Goal: Task Accomplishment & Management: Use online tool/utility

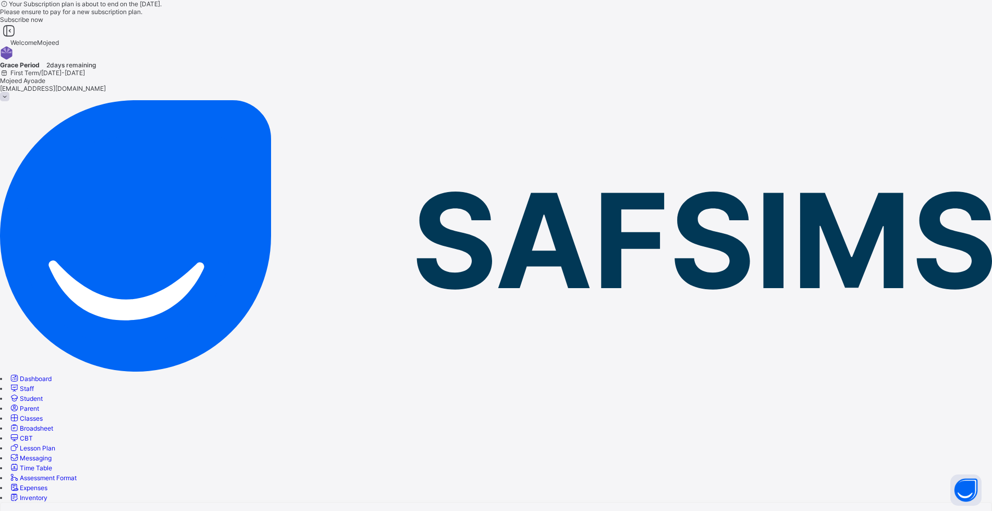
click at [43, 414] on span "Classes" at bounding box center [31, 418] width 23 height 8
click at [74, 502] on input "text" at bounding box center [37, 507] width 74 height 10
type input "*"
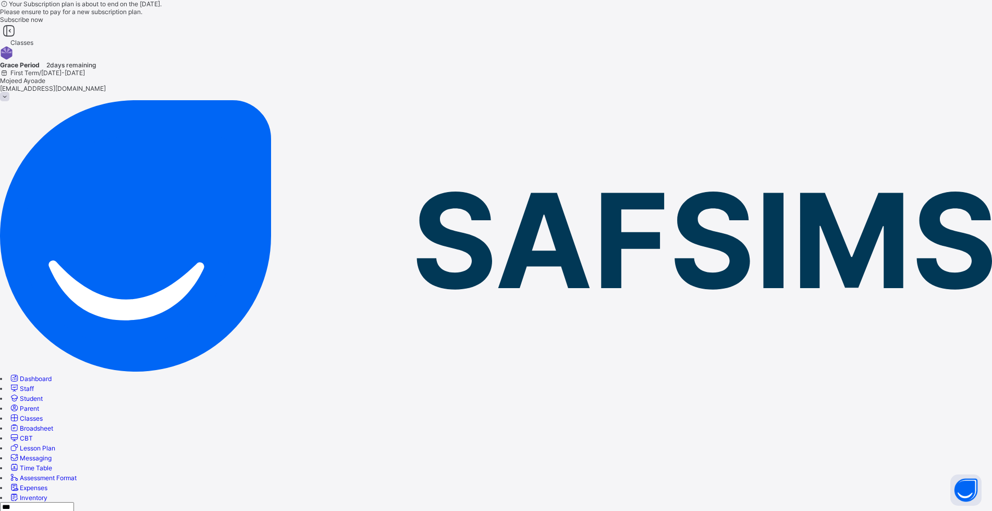
type input "***"
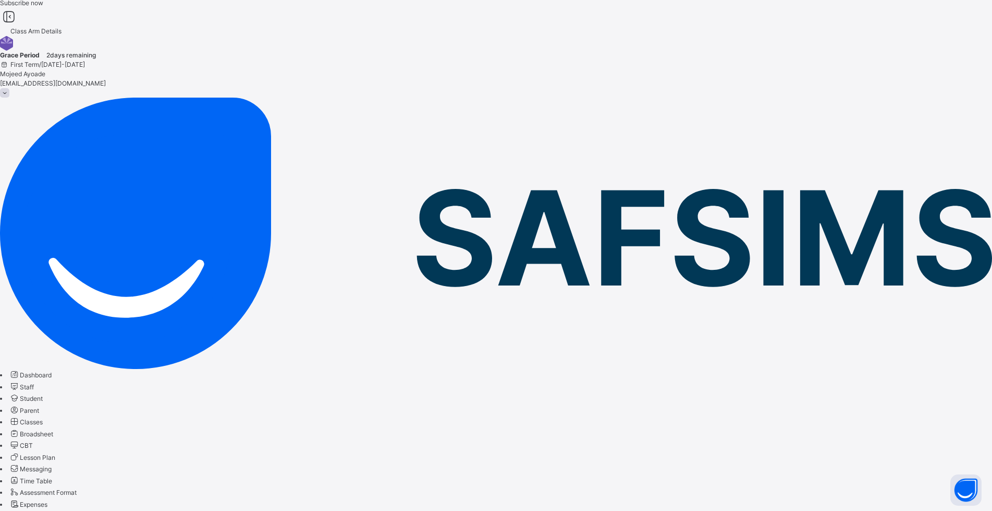
scroll to position [31, 0]
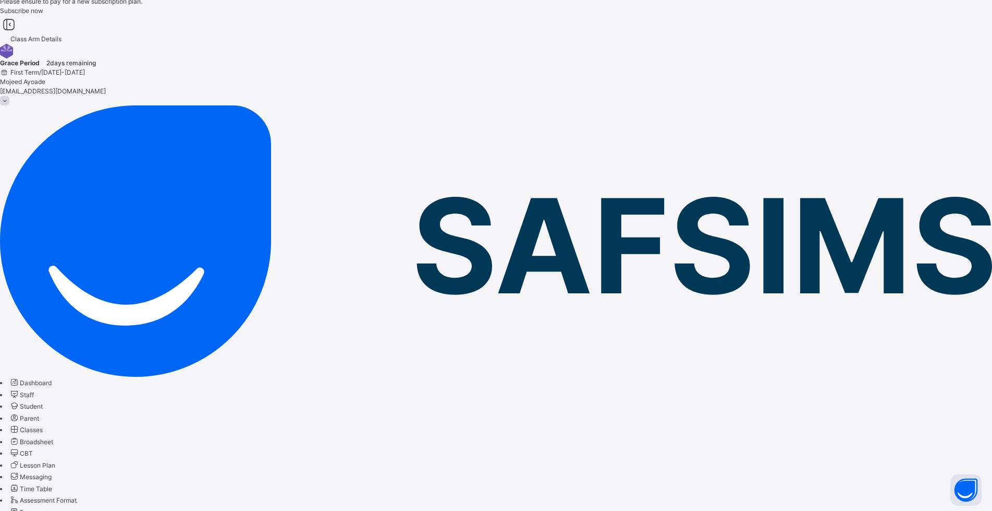
scroll to position [0, 0]
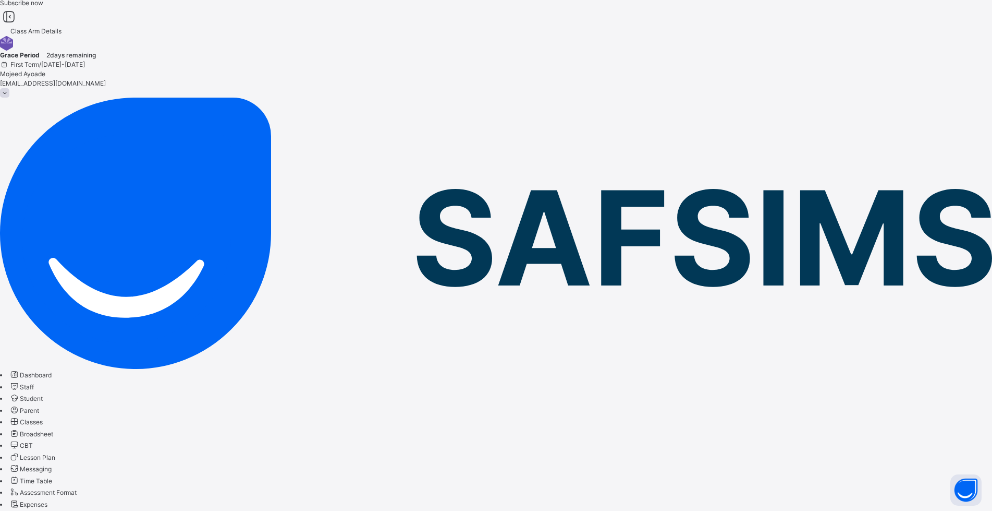
scroll to position [31, 0]
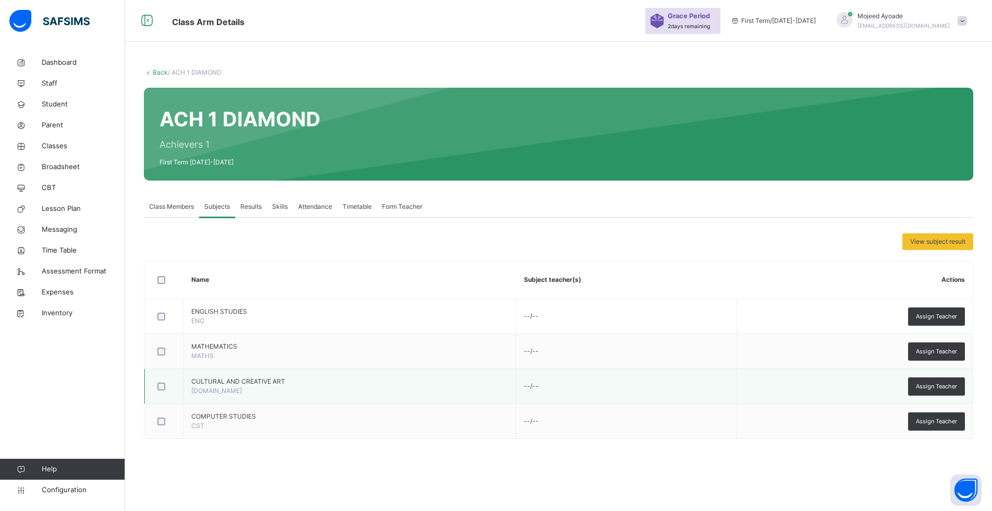
scroll to position [31, 0]
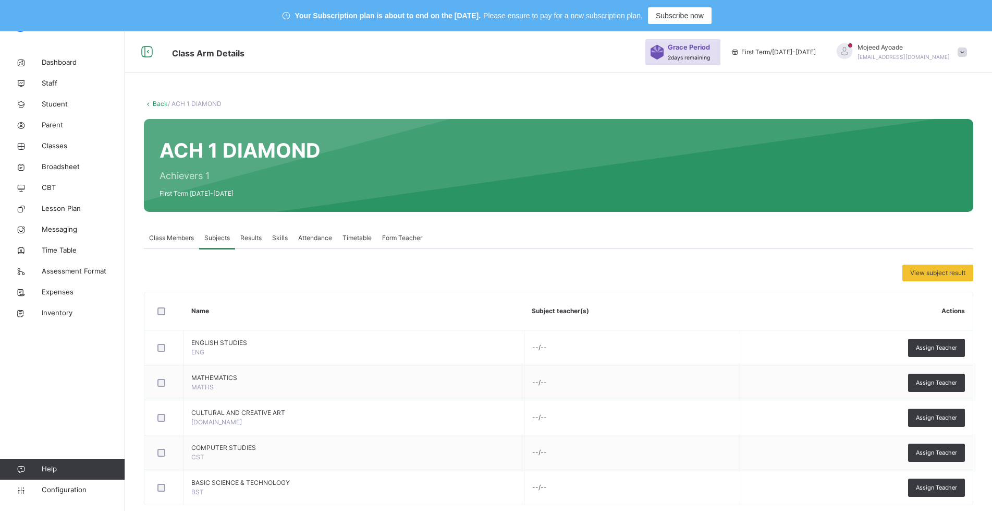
scroll to position [31, 0]
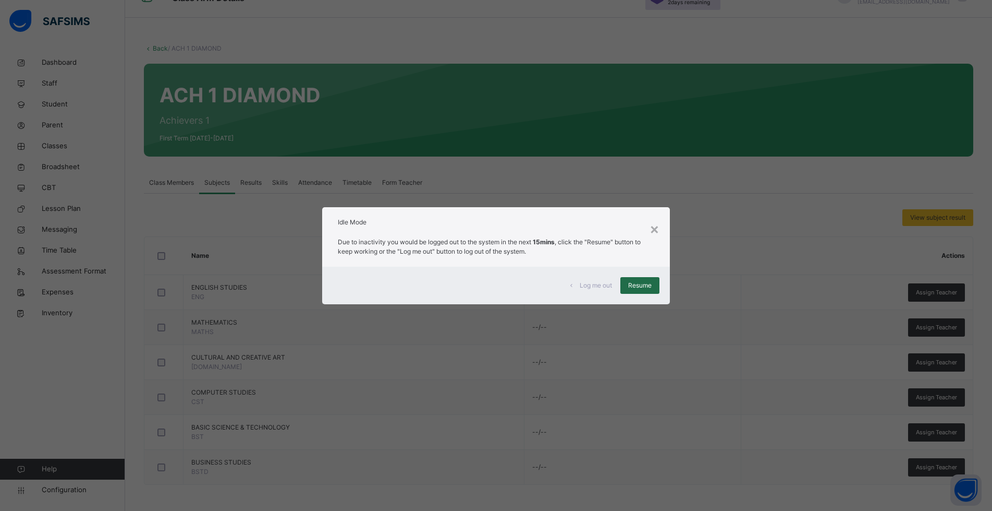
click at [643, 279] on div "Resume" at bounding box center [640, 285] width 39 height 17
click at [641, 281] on span "Resume" at bounding box center [639, 285] width 23 height 9
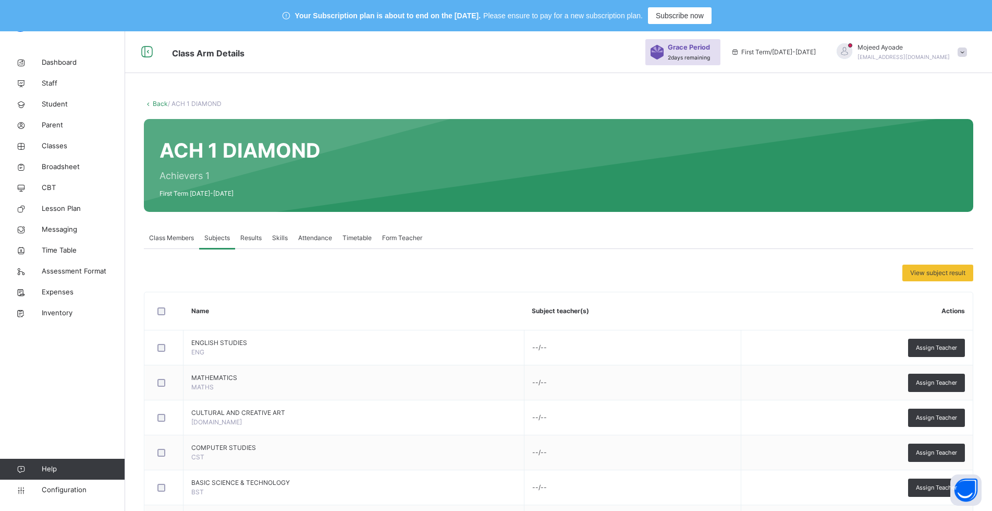
scroll to position [90, 0]
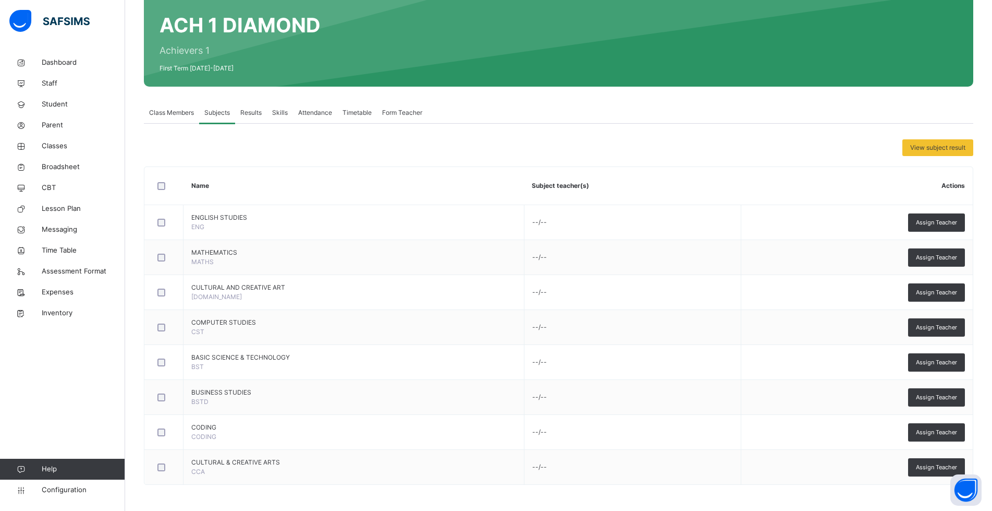
scroll to position [125, 0]
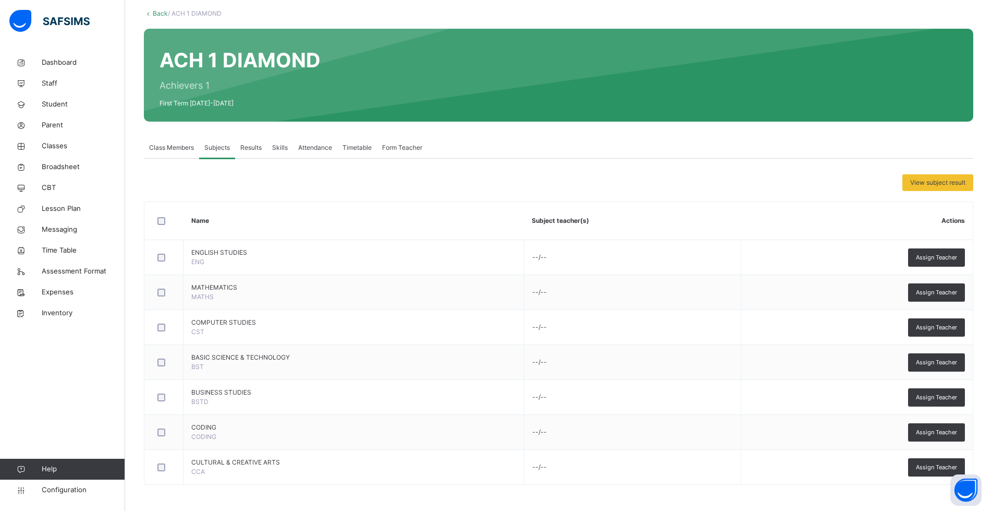
scroll to position [90, 0]
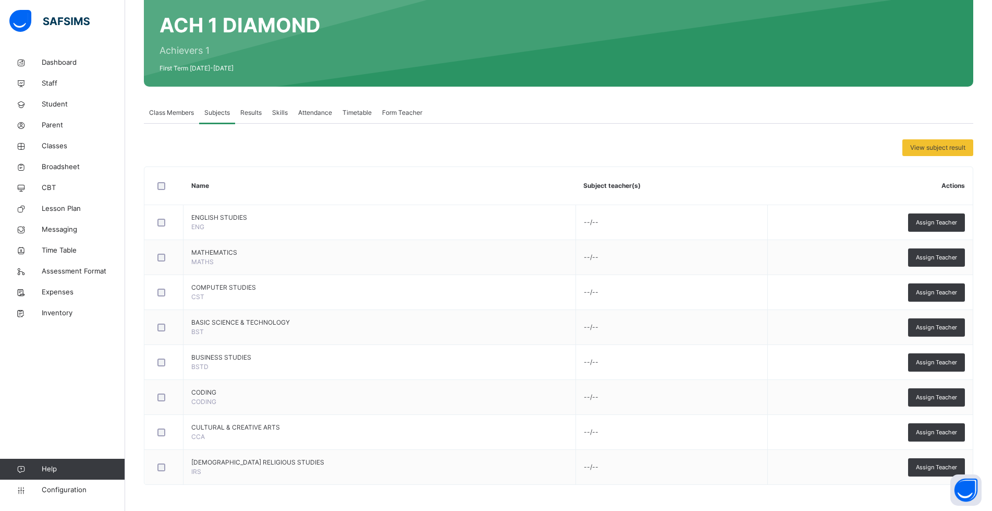
scroll to position [125, 0]
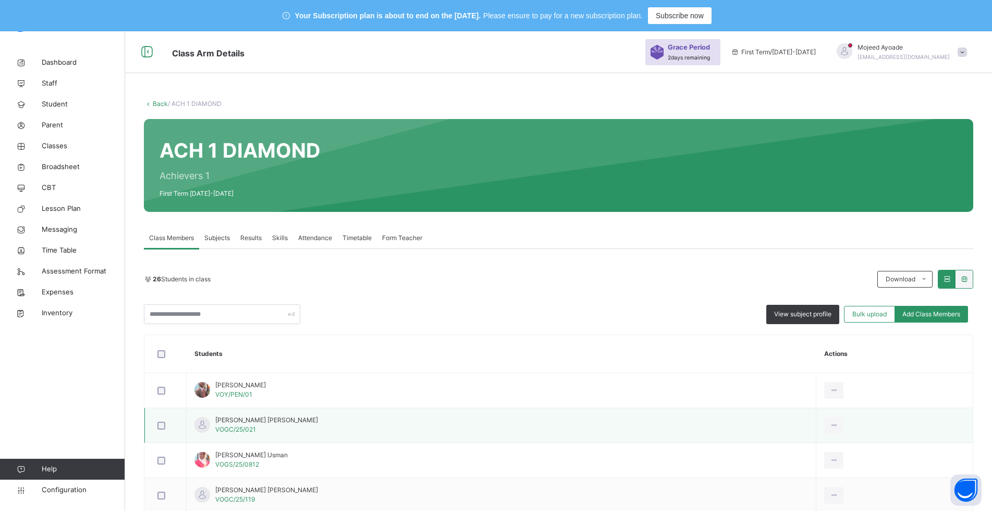
scroll to position [168, 0]
click at [206, 238] on span "Subjects" at bounding box center [217, 237] width 26 height 9
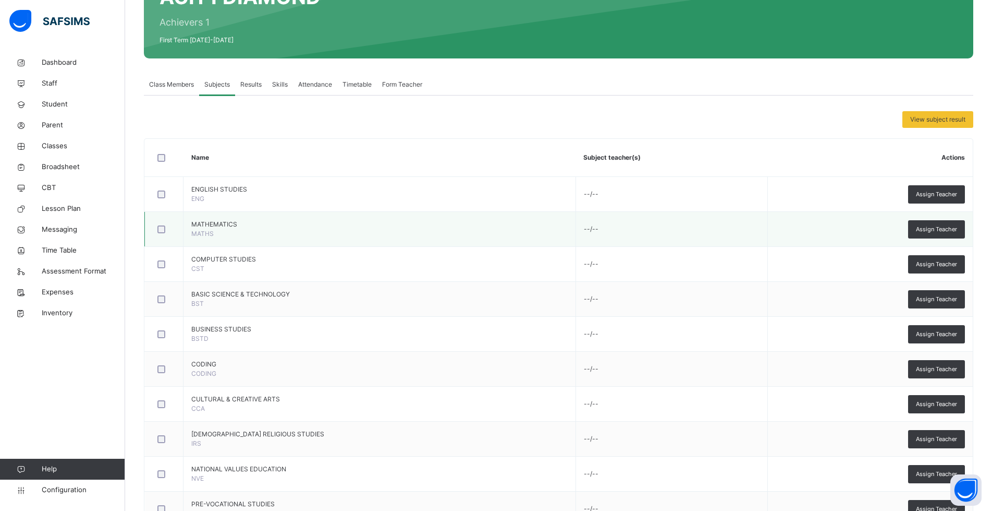
scroll to position [195, 0]
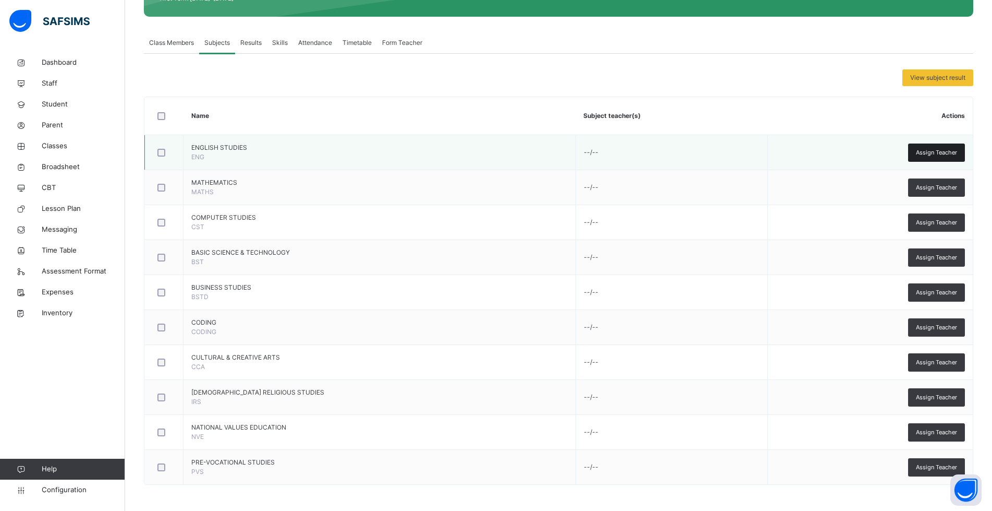
click at [942, 152] on span "Assign Teacher" at bounding box center [936, 152] width 41 height 9
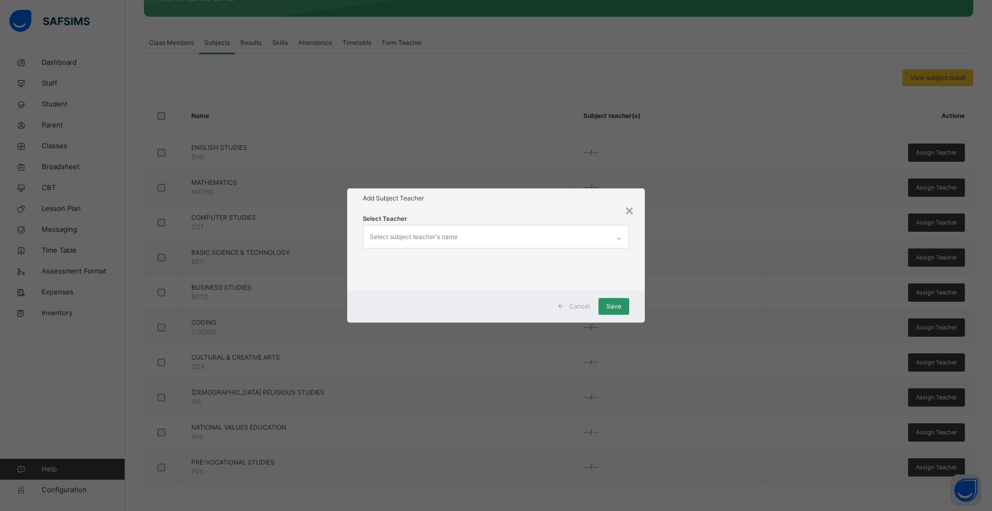
click at [534, 242] on div "Select subject teacher's name" at bounding box center [487, 236] width 246 height 22
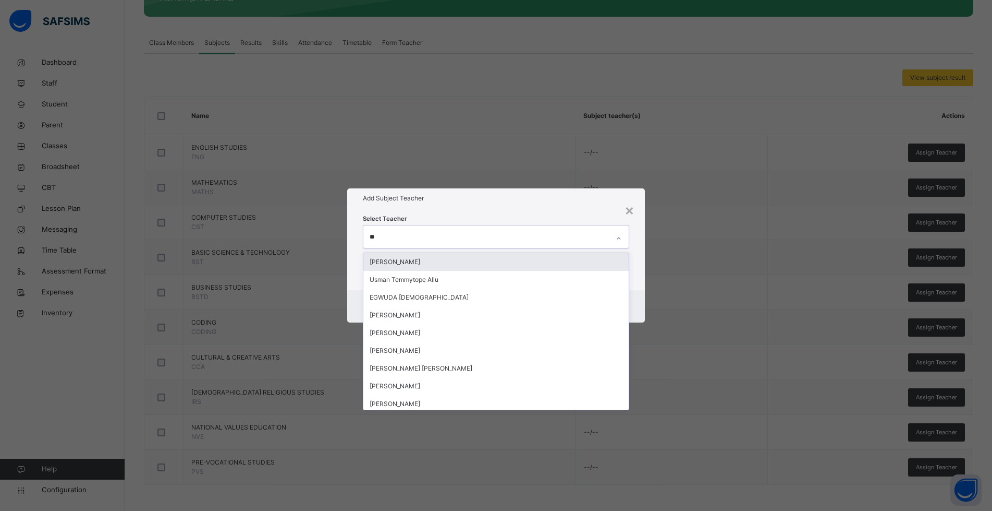
type input "***"
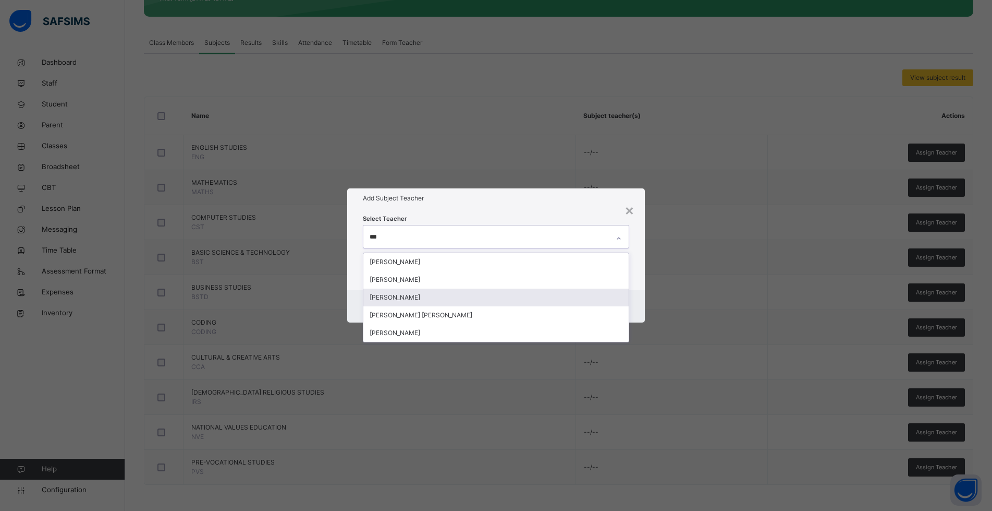
click at [395, 295] on div "[PERSON_NAME]" at bounding box center [496, 297] width 265 height 18
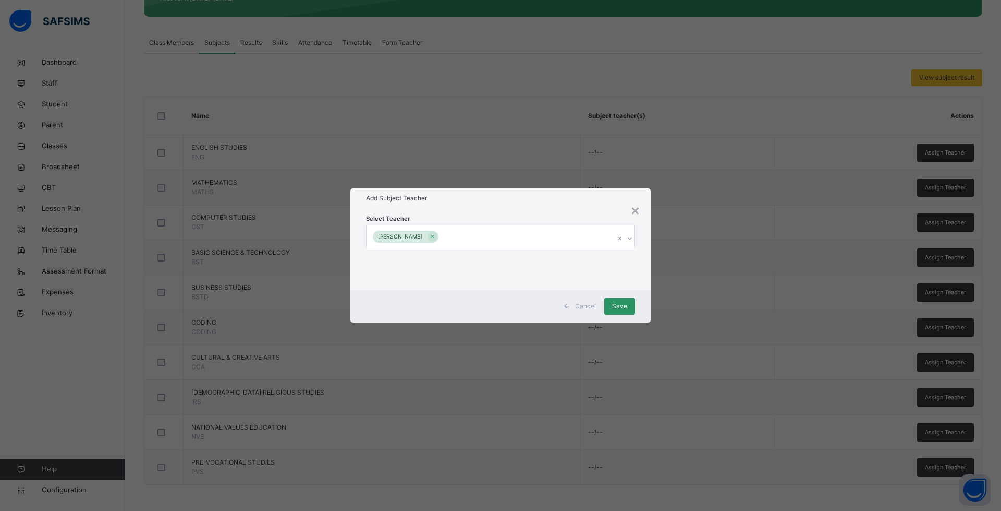
click at [534, 204] on div "Add Subject Teacher" at bounding box center [500, 198] width 300 height 20
click at [619, 306] on span "Save" at bounding box center [619, 305] width 15 height 9
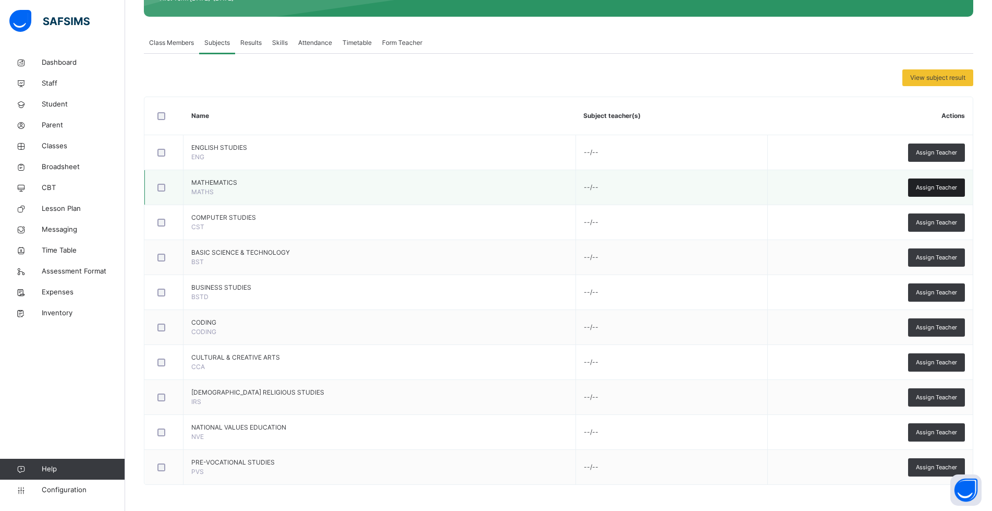
click at [945, 185] on span "Assign Teacher" at bounding box center [936, 187] width 41 height 9
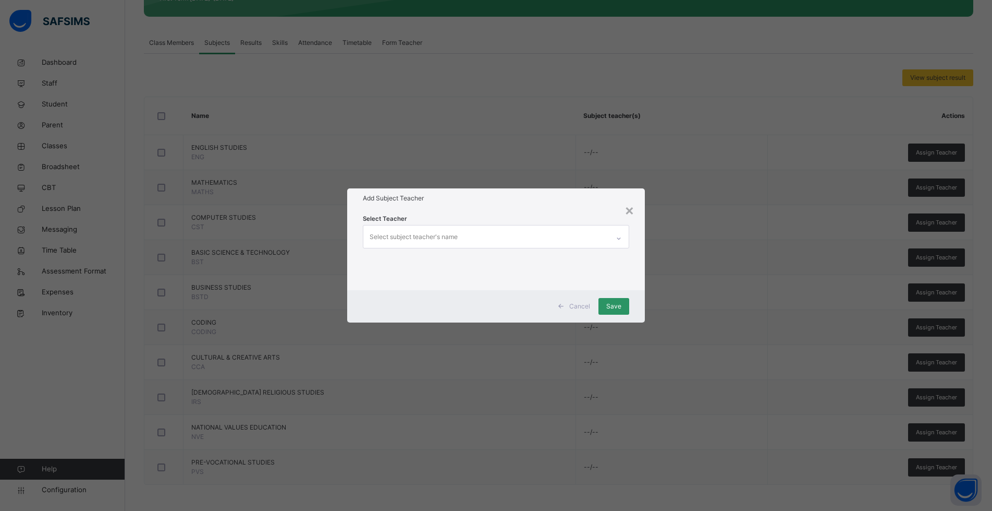
click at [421, 237] on div "Select subject teacher's name" at bounding box center [414, 237] width 88 height 20
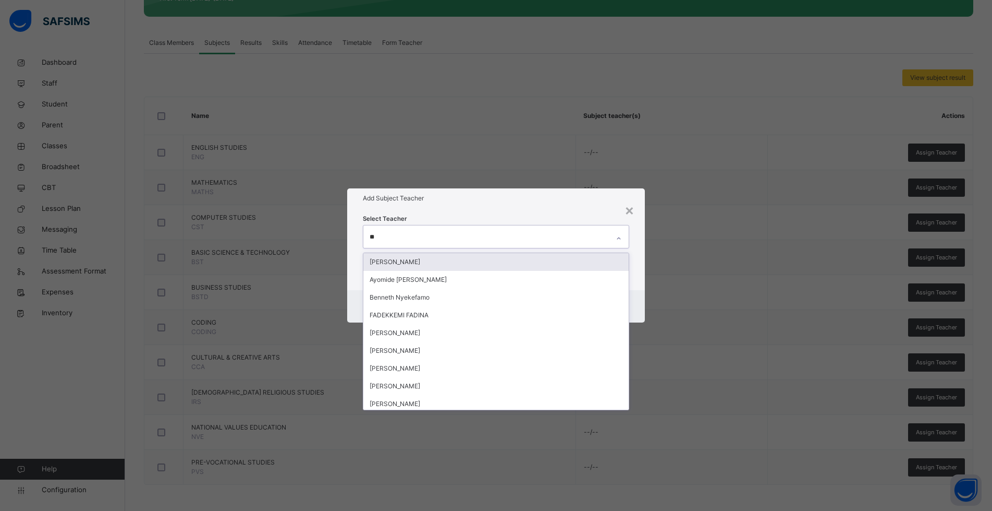
type input "***"
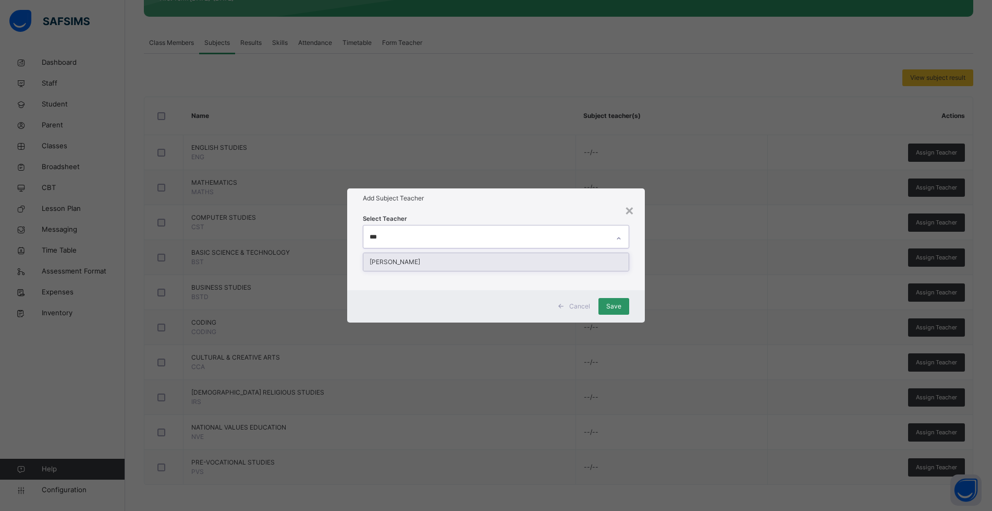
click at [394, 259] on div "[PERSON_NAME]" at bounding box center [496, 262] width 265 height 18
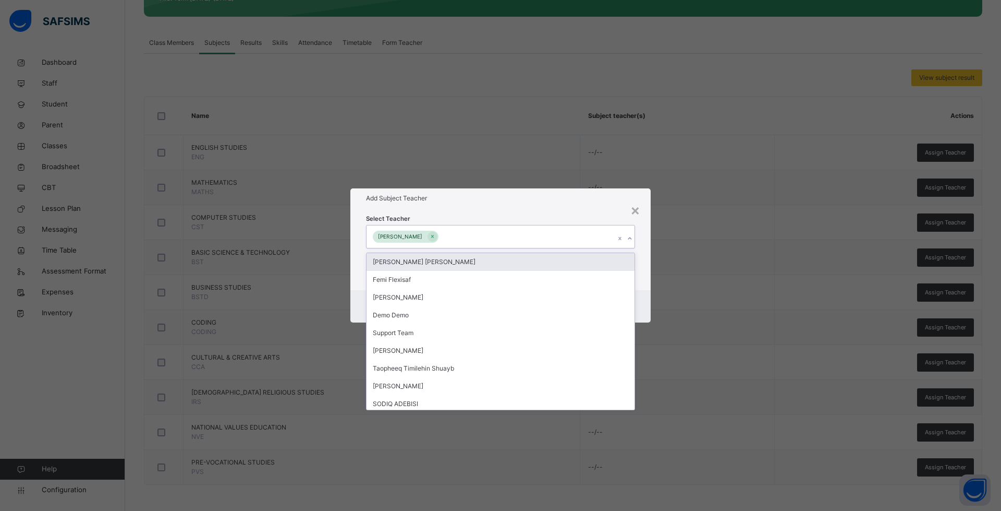
click at [530, 209] on div "Select Teacher option [PERSON_NAME], selected. option Victoria [PERSON_NAME] fo…" at bounding box center [500, 248] width 300 height 81
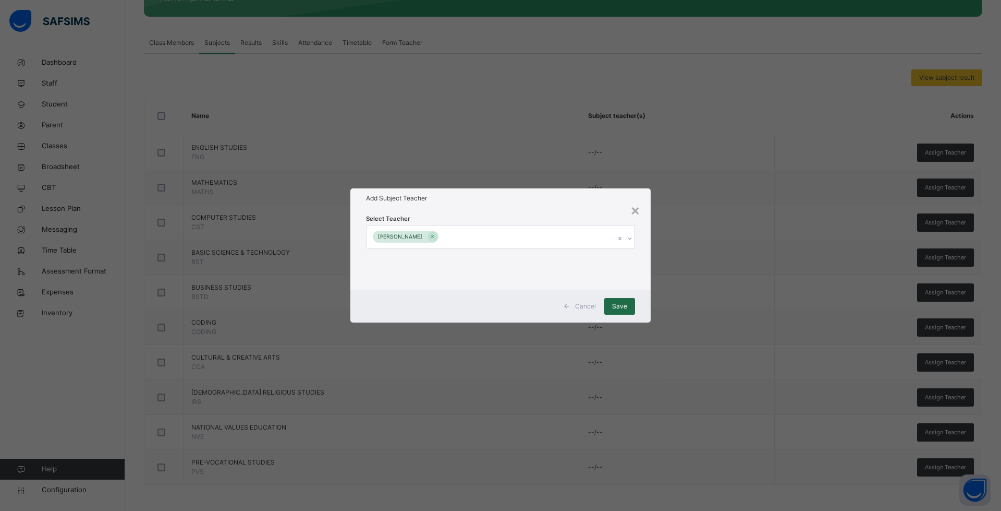
click at [618, 305] on span "Save" at bounding box center [619, 305] width 15 height 9
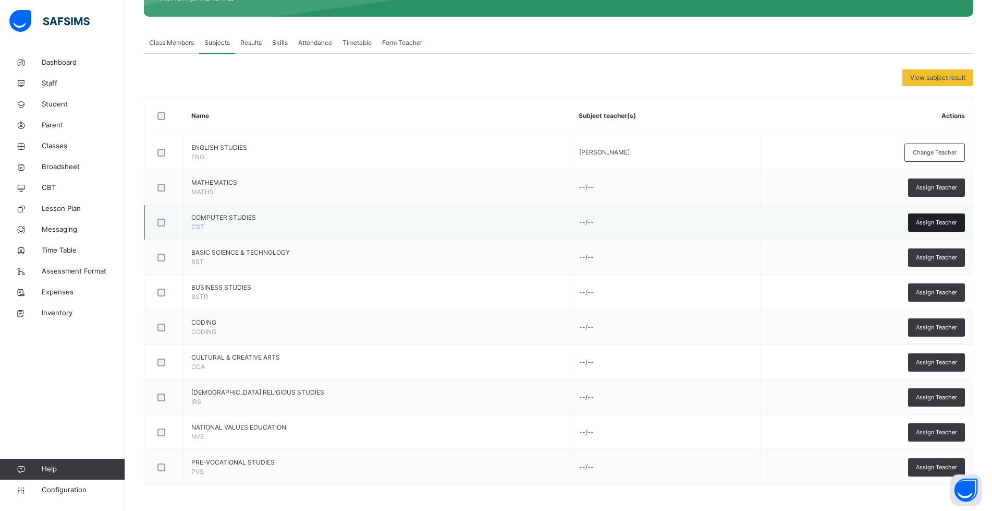
click at [945, 226] on span "Assign Teacher" at bounding box center [936, 222] width 41 height 9
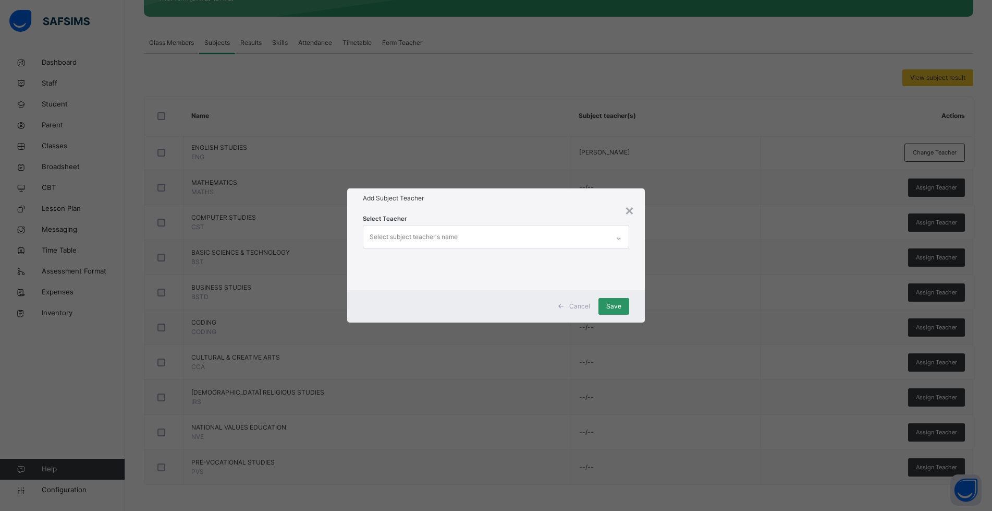
click at [539, 238] on div "Select subject teacher's name" at bounding box center [487, 236] width 246 height 22
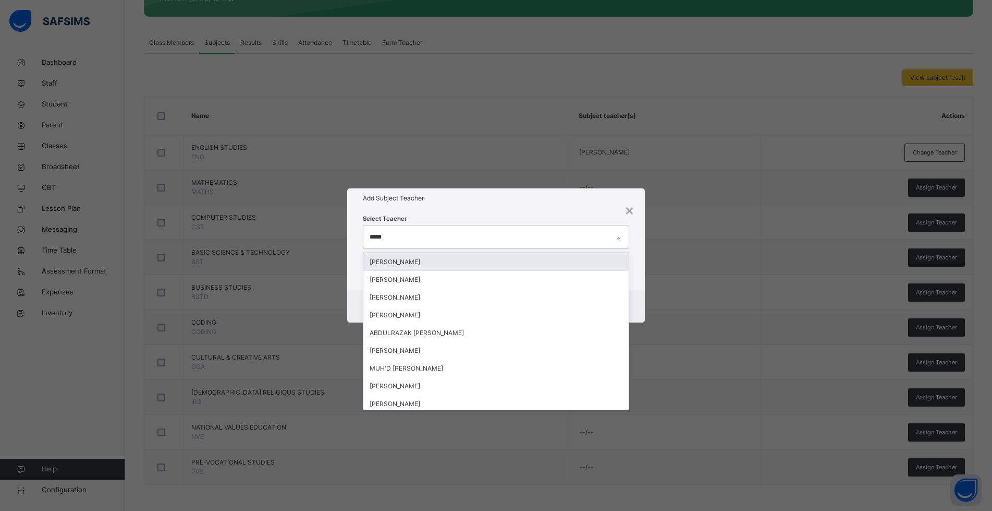
type input "******"
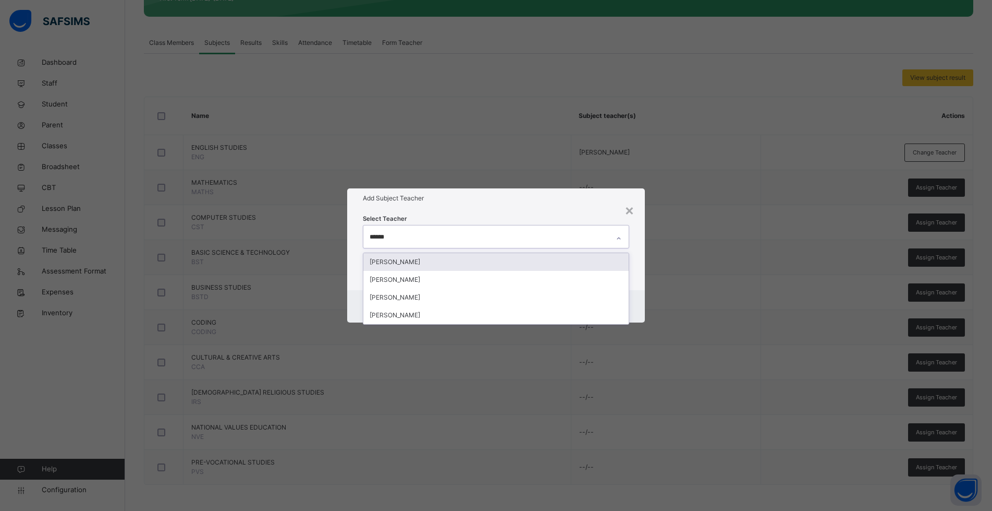
click at [475, 268] on div "[PERSON_NAME]" at bounding box center [496, 262] width 265 height 18
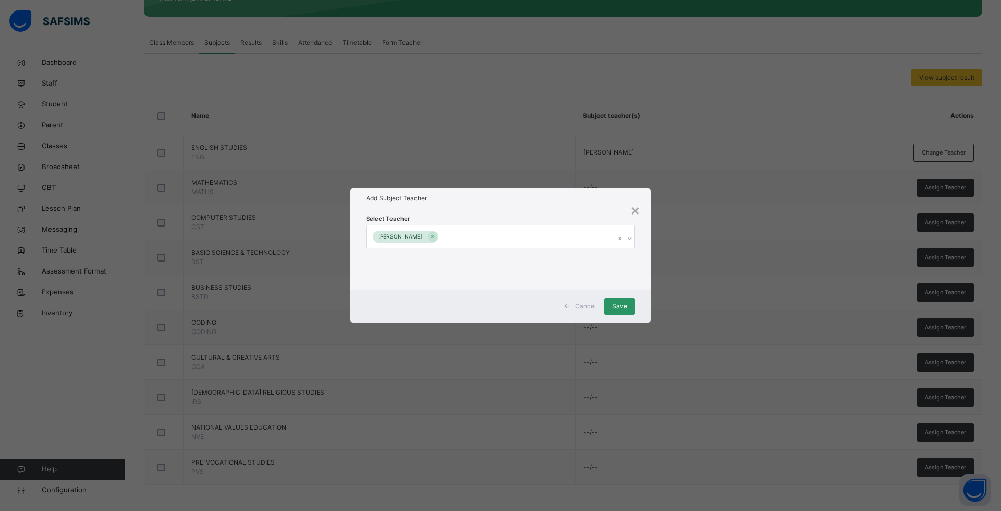
click at [608, 167] on div "× Add Subject Teacher Select Teacher [PERSON_NAME] Cancel Save" at bounding box center [500, 255] width 1001 height 511
drag, startPoint x: 620, startPoint y: 308, endPoint x: 608, endPoint y: 301, distance: 13.8
click at [618, 306] on span "Save" at bounding box center [619, 305] width 15 height 9
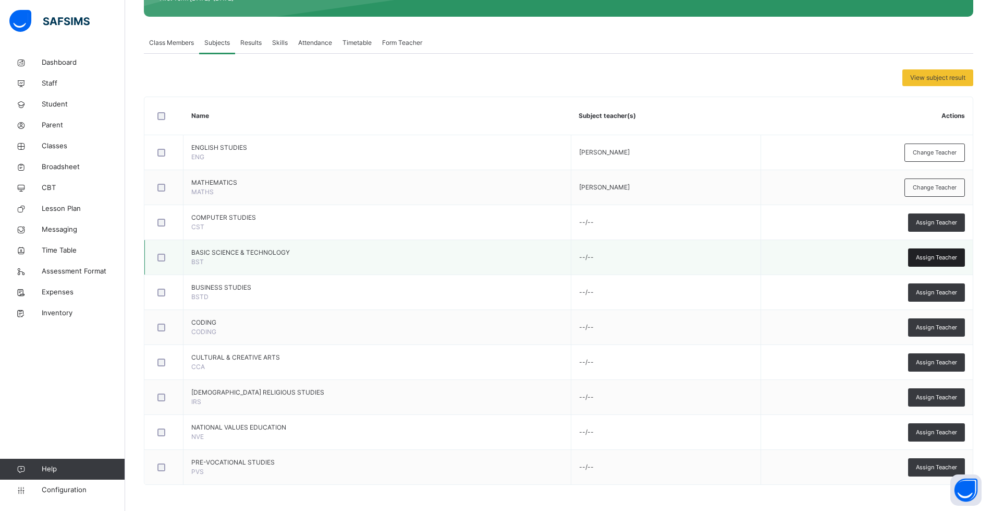
click at [945, 256] on span "Assign Teacher" at bounding box center [936, 257] width 41 height 9
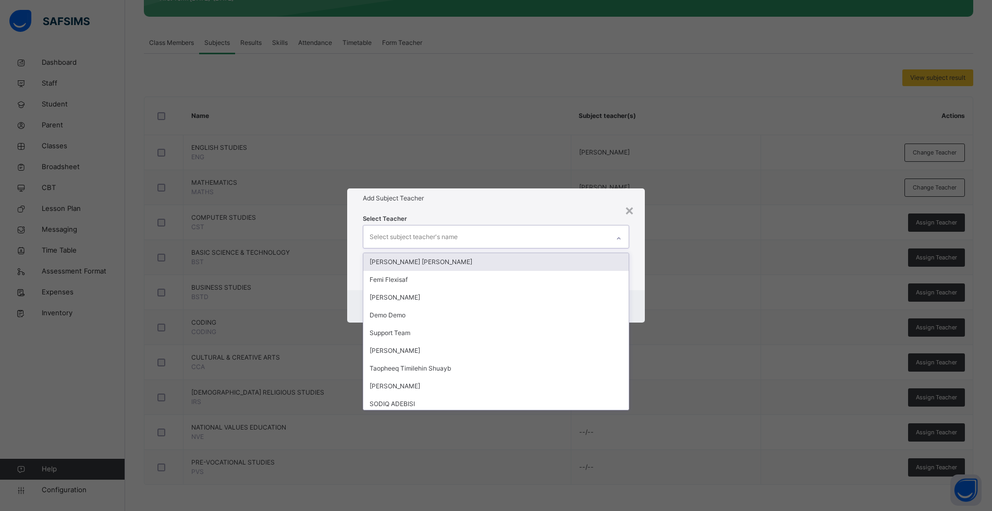
click at [514, 237] on div "Select subject teacher's name" at bounding box center [487, 236] width 246 height 22
type input "***"
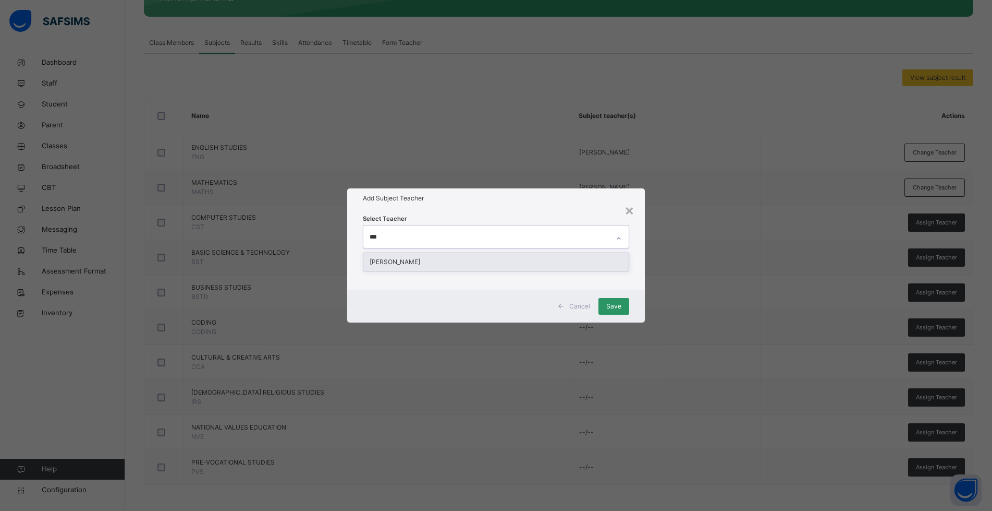
click at [479, 261] on div "[PERSON_NAME]" at bounding box center [496, 262] width 265 height 18
click at [583, 211] on div "Select Teacher [PERSON_NAME]" at bounding box center [500, 248] width 300 height 81
click at [622, 310] on span "Save" at bounding box center [619, 305] width 15 height 9
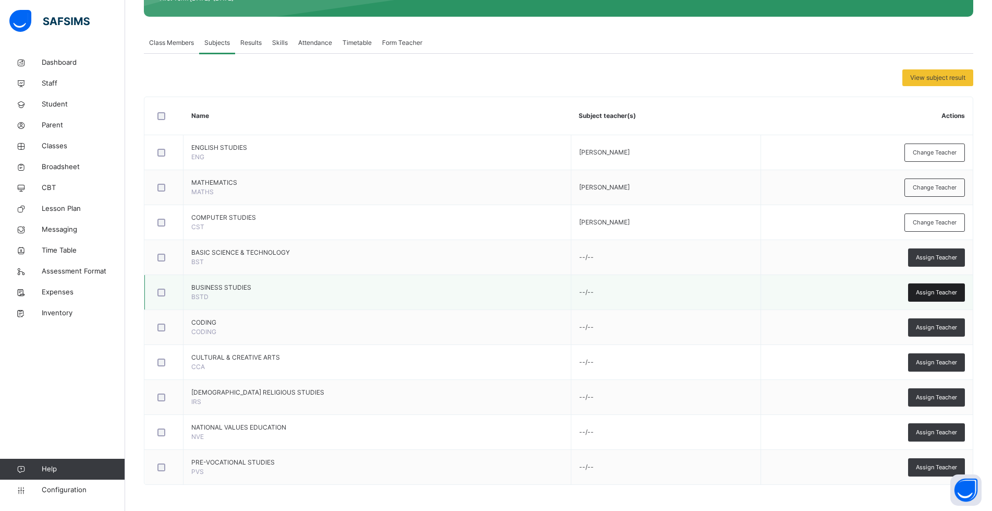
click at [942, 295] on span "Assign Teacher" at bounding box center [936, 292] width 41 height 9
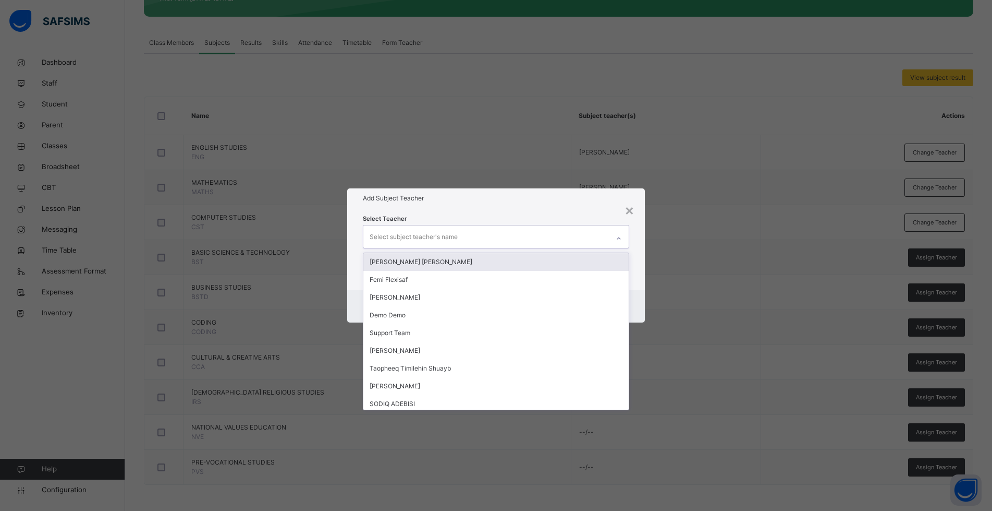
click at [449, 237] on div "Select subject teacher's name" at bounding box center [414, 237] width 88 height 20
type input "***"
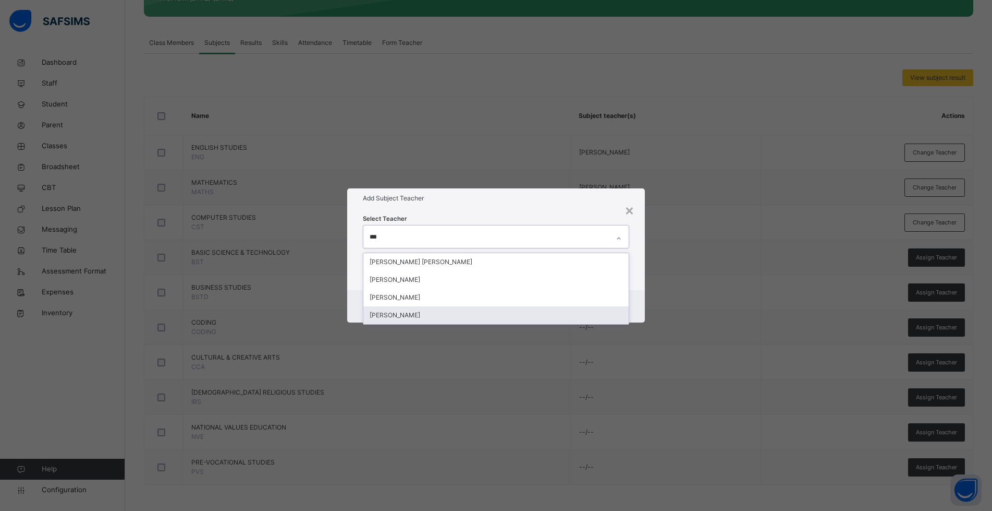
click at [401, 312] on div "[PERSON_NAME]" at bounding box center [496, 315] width 265 height 18
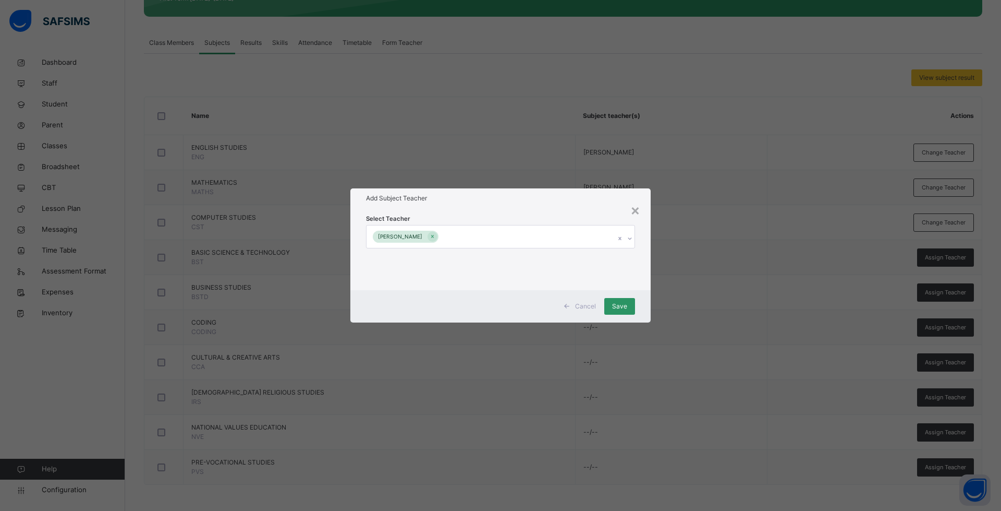
click at [469, 204] on div "Add Subject Teacher" at bounding box center [500, 198] width 300 height 20
click at [618, 302] on span "Save" at bounding box center [619, 305] width 15 height 9
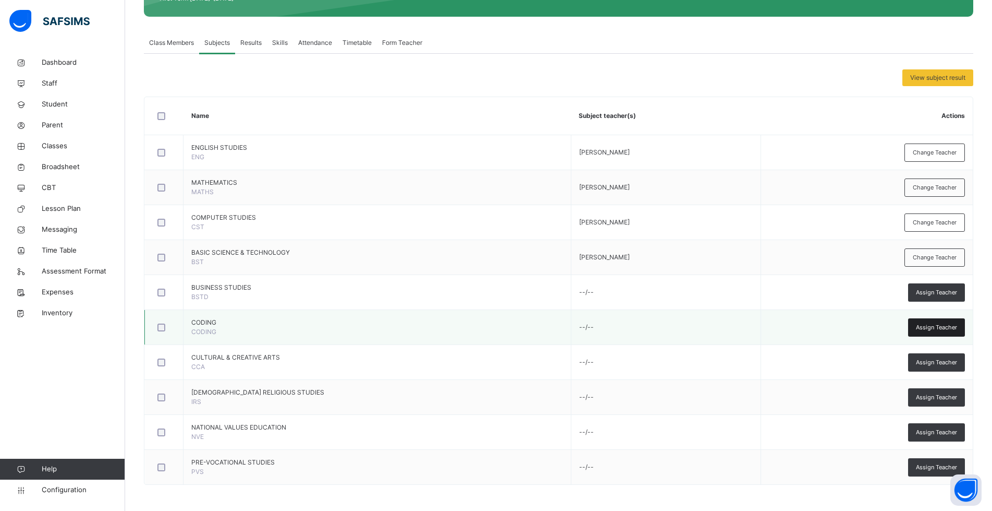
click at [937, 325] on span "Assign Teacher" at bounding box center [936, 327] width 41 height 9
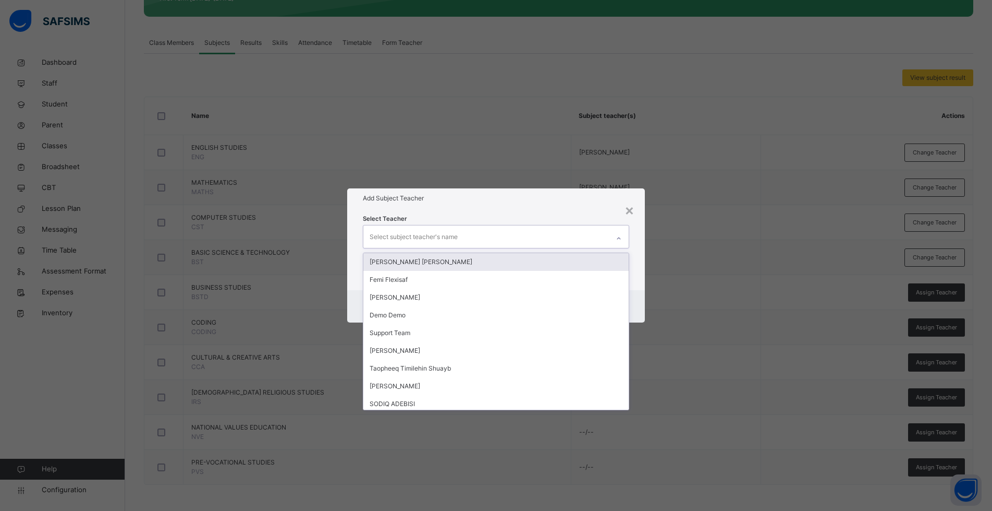
click at [405, 240] on div "Select subject teacher's name" at bounding box center [414, 237] width 88 height 20
type input "*"
type input "******"
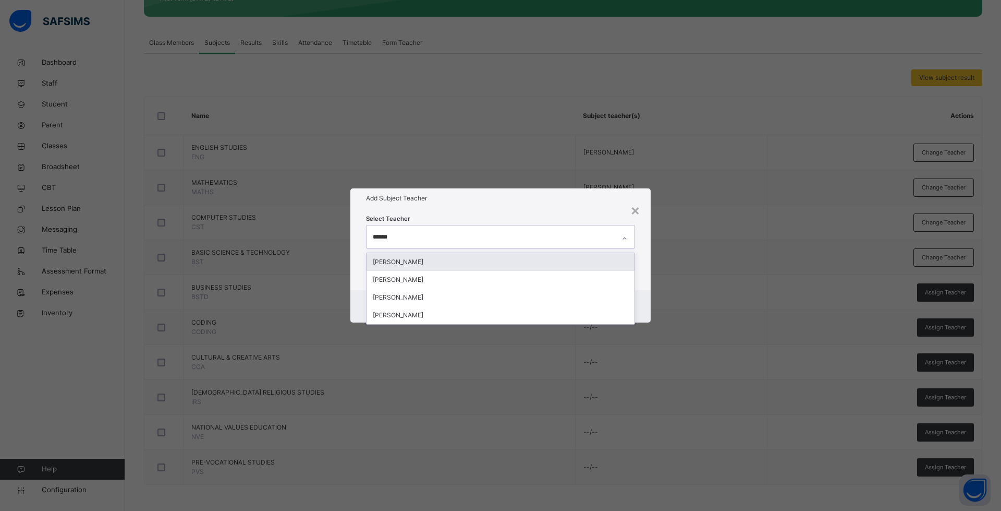
click at [423, 264] on div "[PERSON_NAME]" at bounding box center [501, 262] width 268 height 18
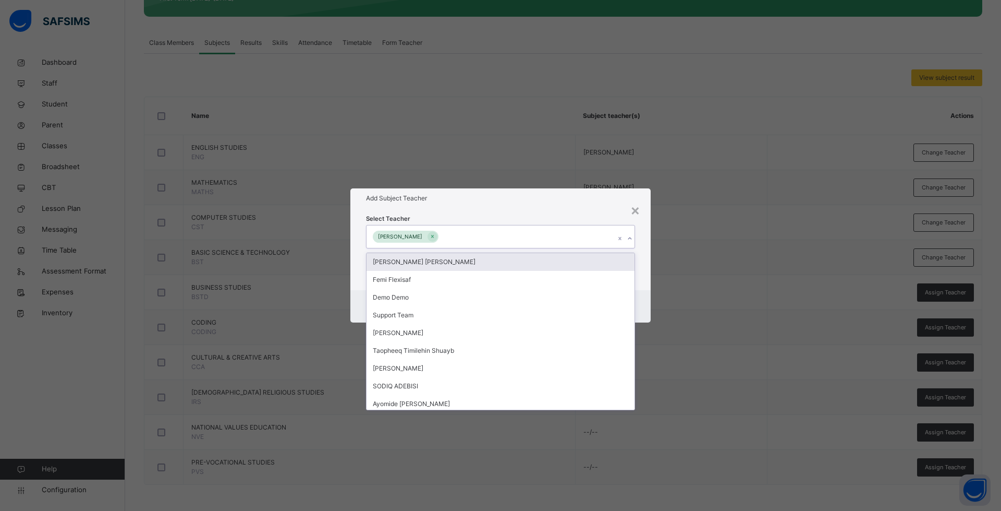
click at [554, 205] on div "Add Subject Teacher" at bounding box center [500, 198] width 300 height 20
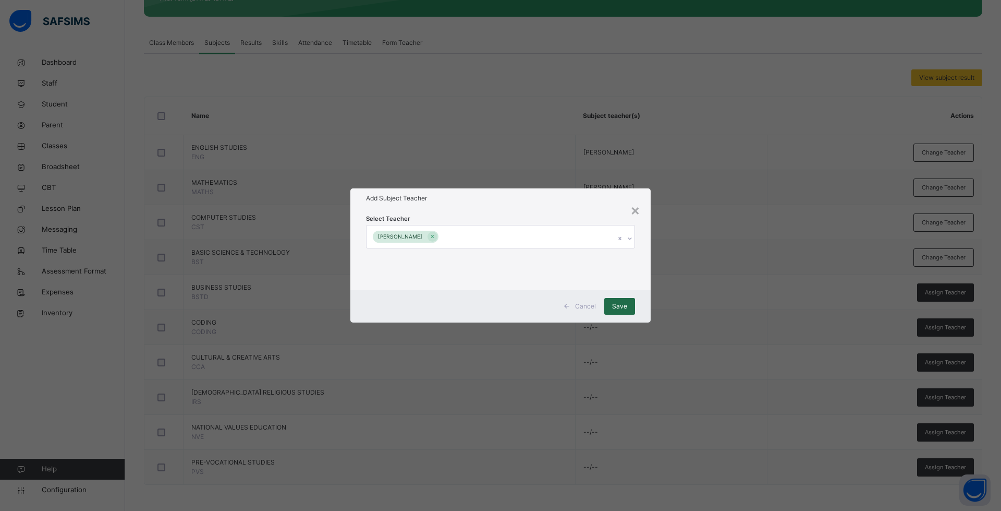
click at [611, 305] on div "Save" at bounding box center [619, 306] width 31 height 17
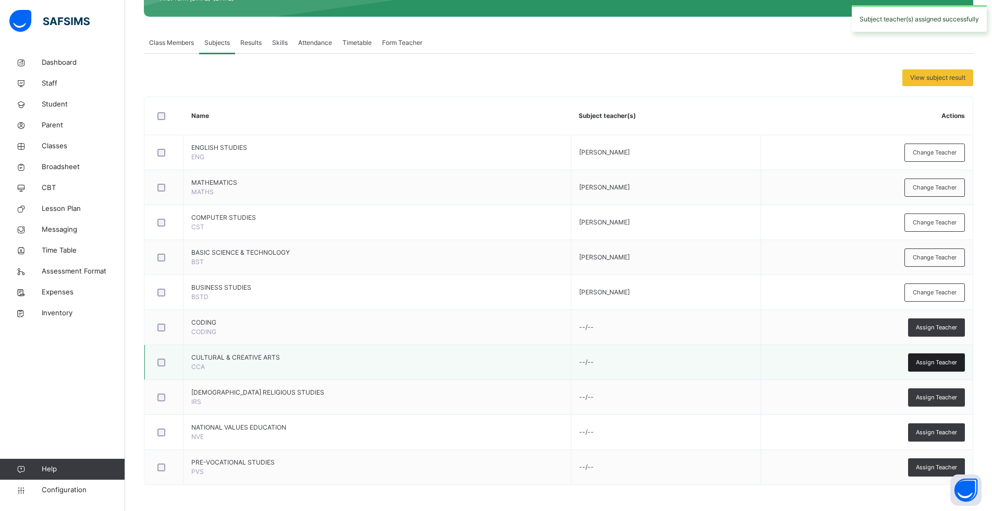
click at [932, 362] on span "Assign Teacher" at bounding box center [936, 362] width 41 height 9
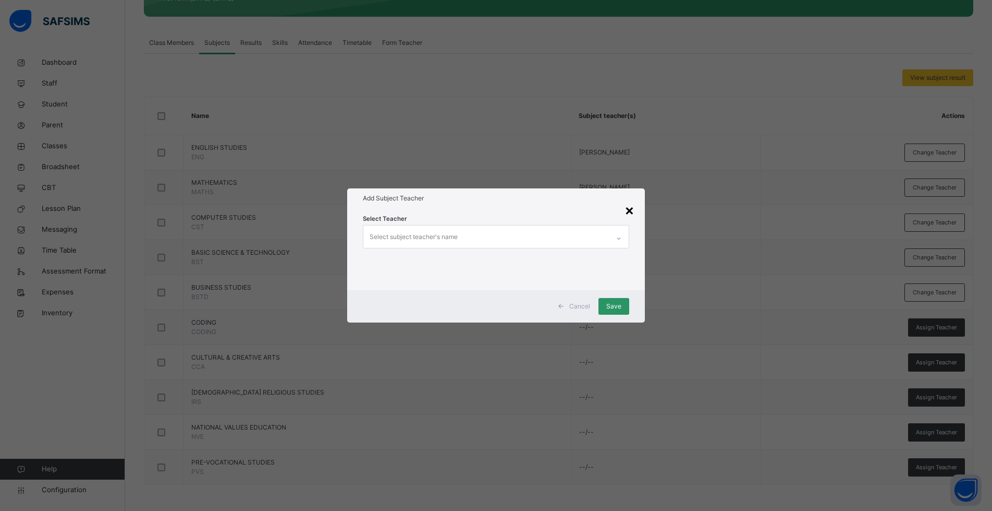
click at [632, 208] on div "×" at bounding box center [630, 210] width 10 height 22
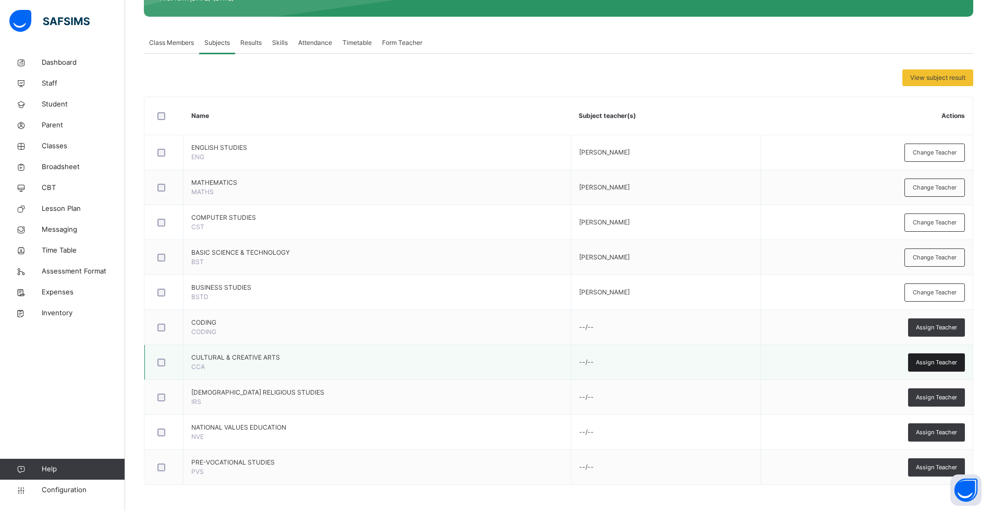
click at [934, 361] on span "Assign Teacher" at bounding box center [936, 362] width 41 height 9
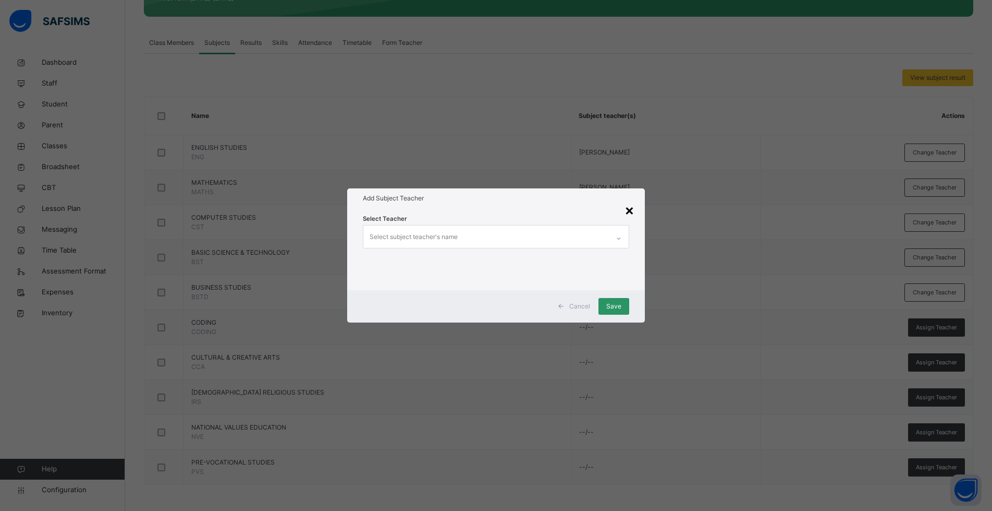
click at [627, 209] on div "×" at bounding box center [630, 210] width 10 height 22
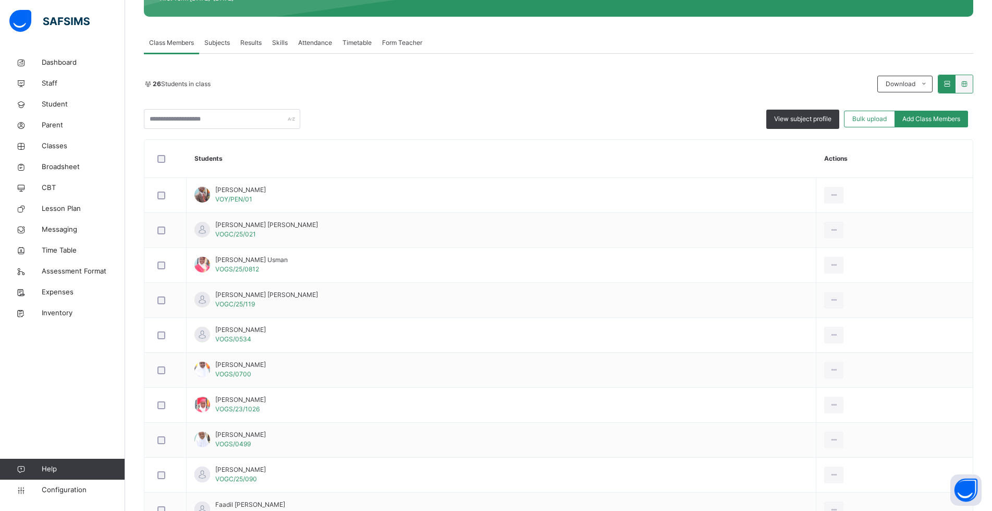
scroll to position [195, 0]
click at [225, 44] on span "Subjects" at bounding box center [217, 42] width 26 height 9
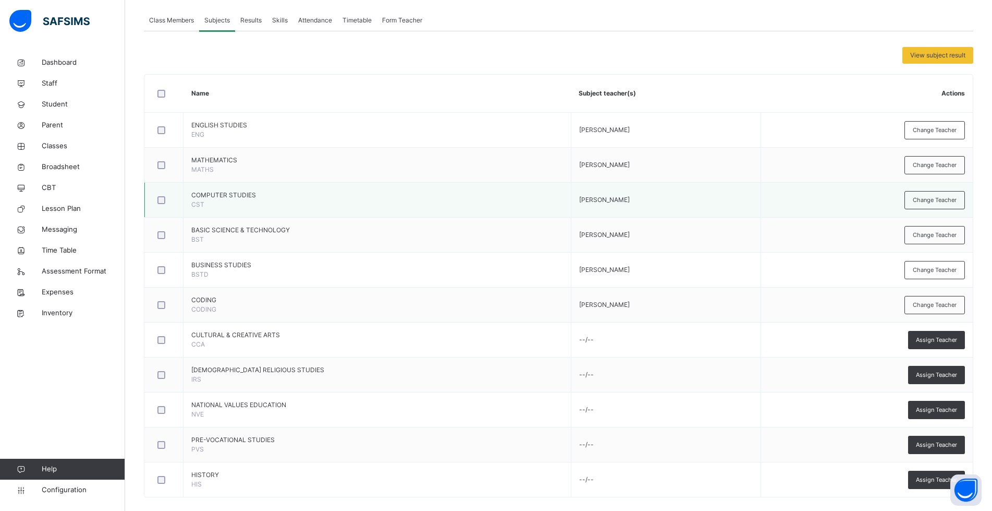
scroll to position [230, 0]
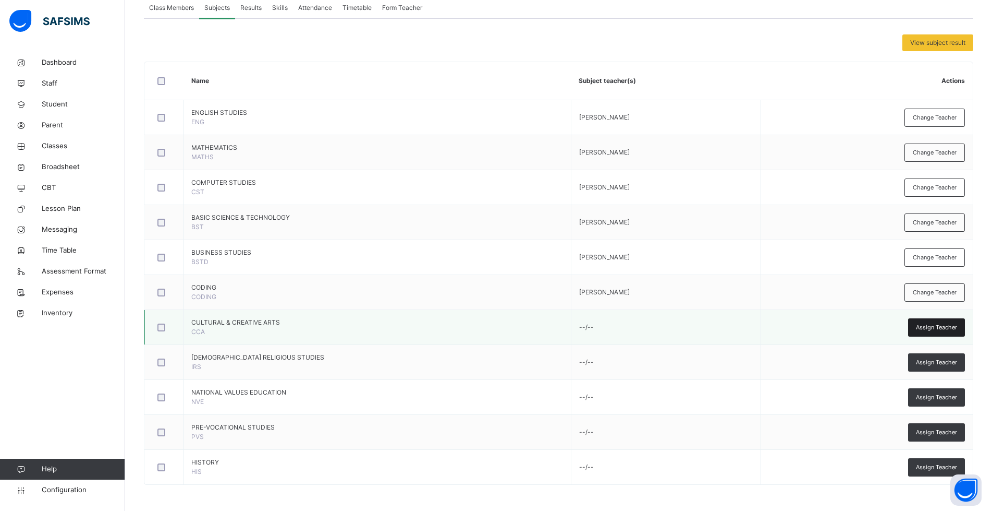
click at [951, 325] on span "Assign Teacher" at bounding box center [936, 327] width 41 height 9
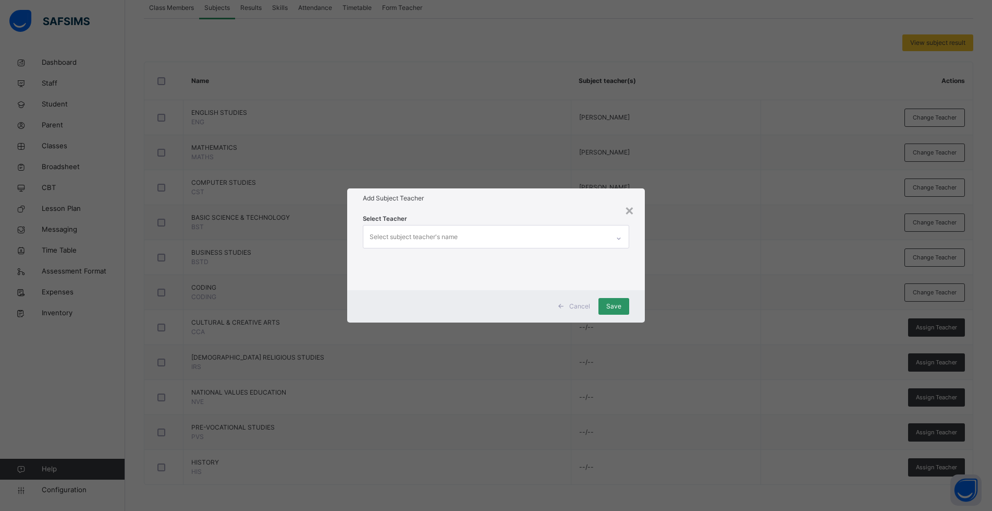
click at [389, 239] on div "Select subject teacher's name" at bounding box center [414, 237] width 88 height 20
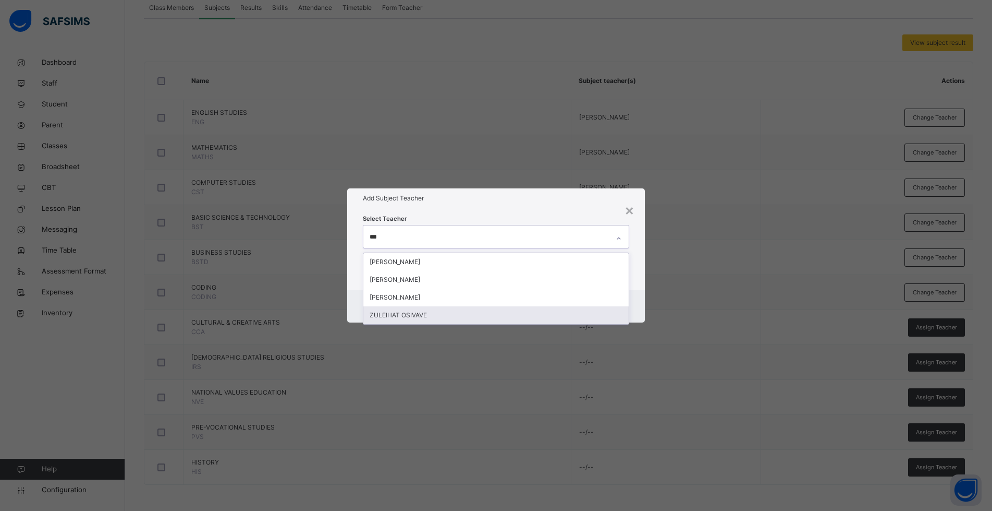
type input "***"
click at [766, 221] on div "× Add Subject Teacher Select Teacher option ZULEIHAT OSIVAVE focused, 193 of 34…" at bounding box center [496, 255] width 992 height 511
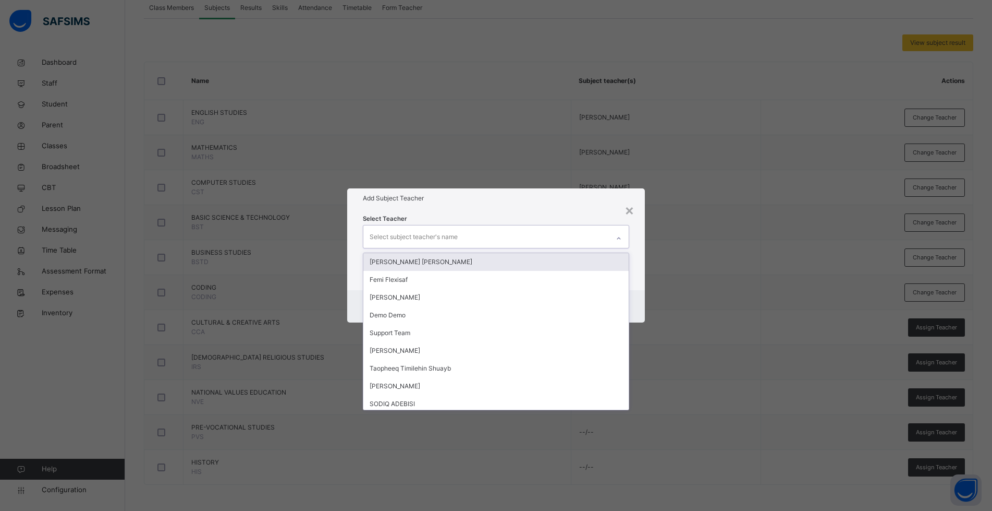
click at [507, 235] on div "Select subject teacher's name" at bounding box center [487, 236] width 246 height 22
type input "***"
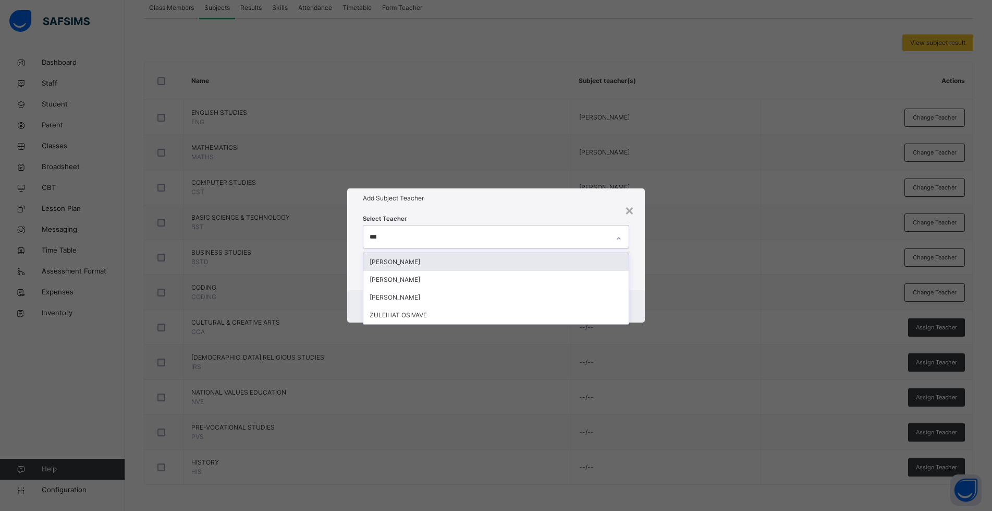
click at [418, 261] on div "[PERSON_NAME]" at bounding box center [496, 262] width 265 height 18
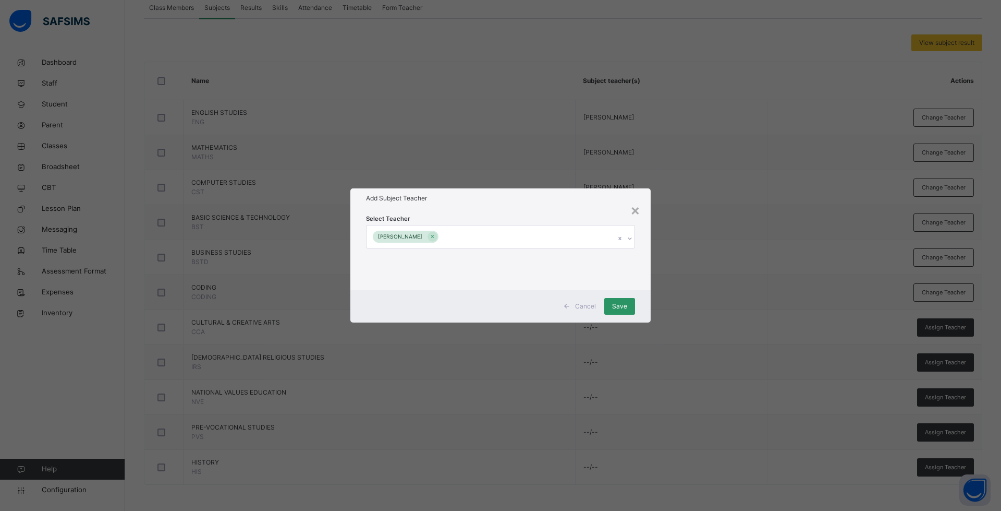
click at [727, 236] on div "× Add Subject Teacher Select Teacher Zuleihat Yakubu Cancel Save" at bounding box center [500, 255] width 1001 height 511
click at [613, 302] on span "Save" at bounding box center [619, 305] width 15 height 9
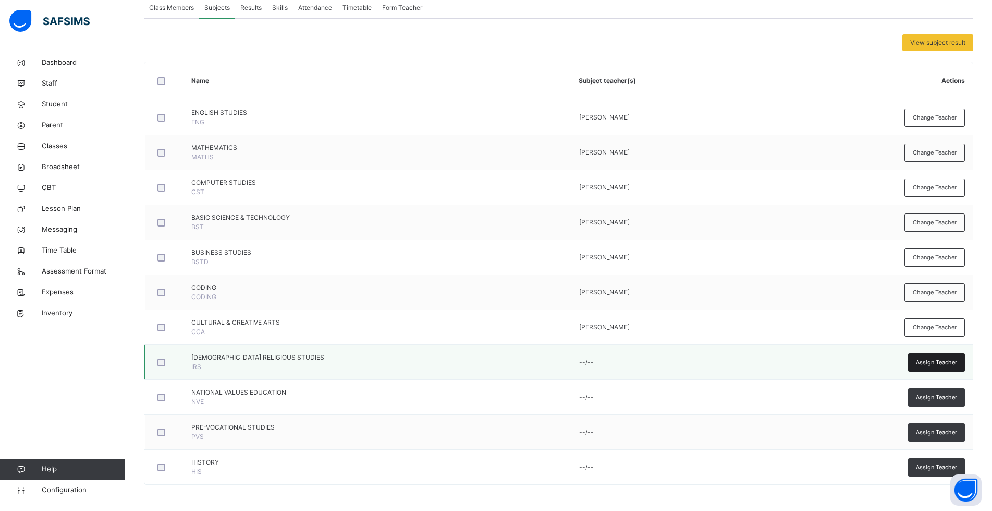
click at [956, 360] on span "Assign Teacher" at bounding box center [936, 362] width 41 height 9
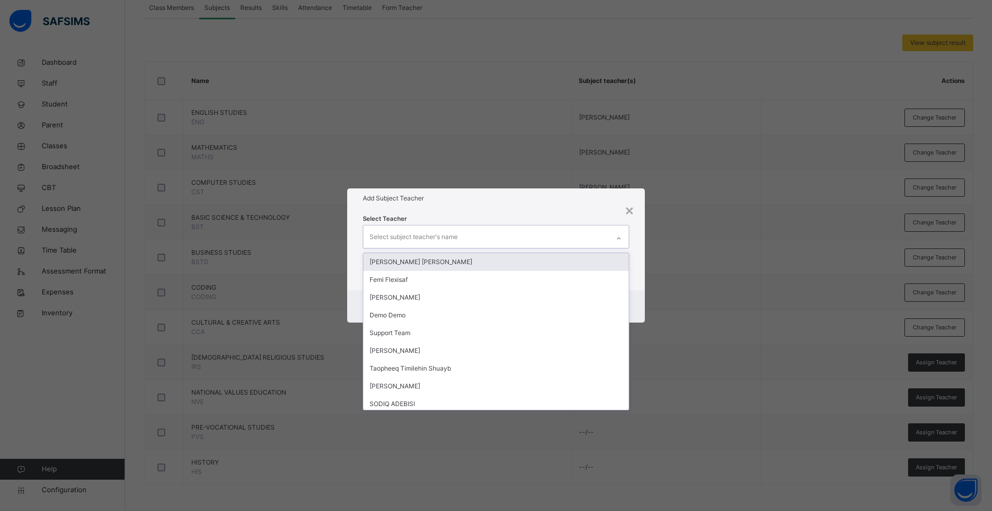
click at [460, 233] on div "Select subject teacher's name" at bounding box center [487, 236] width 246 height 22
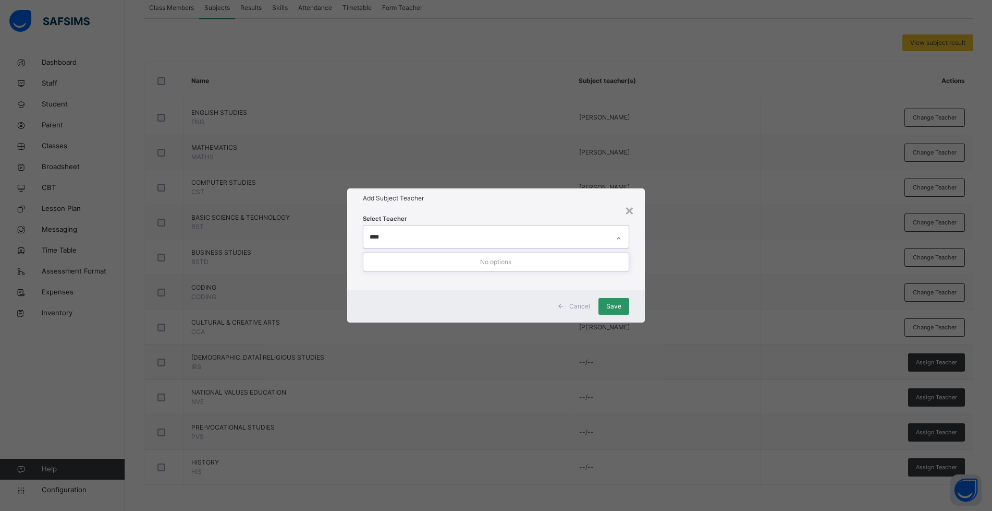
type input "***"
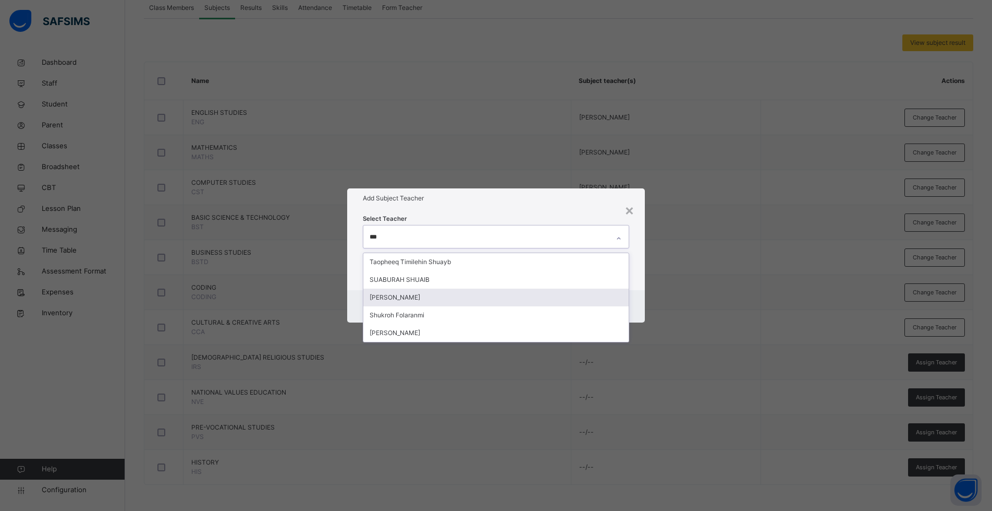
click at [437, 297] on div "[PERSON_NAME]" at bounding box center [496, 297] width 265 height 18
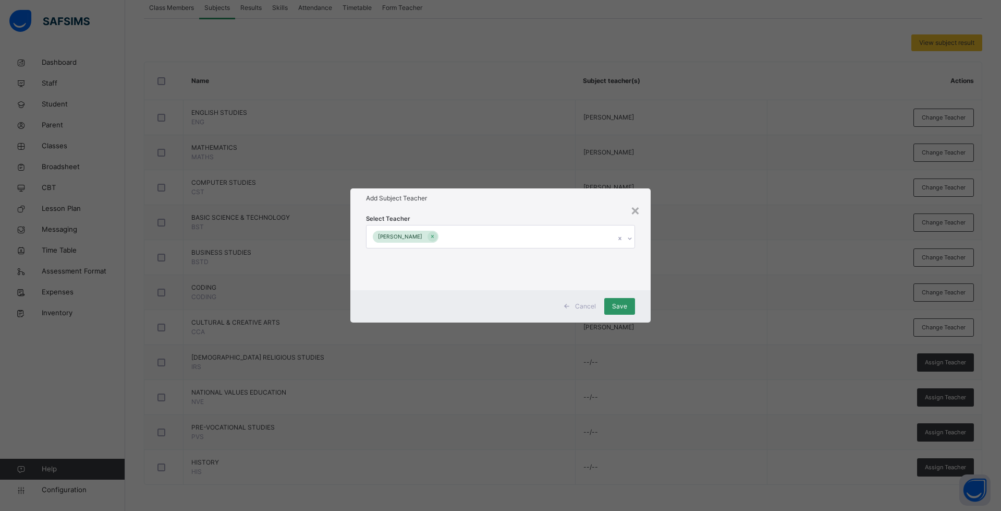
click at [489, 210] on div "Select Teacher Shuaib Musa Ustaz" at bounding box center [500, 248] width 300 height 81
click at [613, 305] on span "Save" at bounding box center [619, 305] width 15 height 9
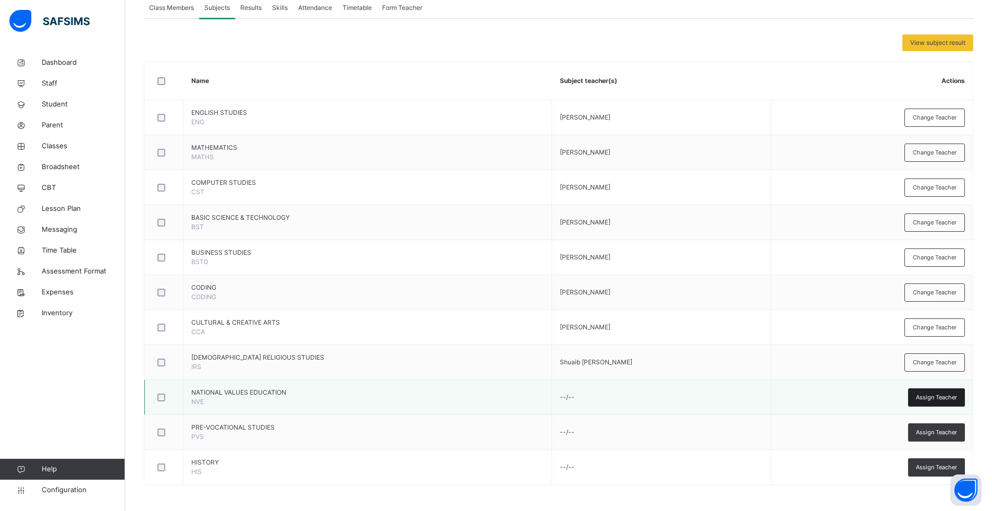
click at [934, 401] on span "Assign Teacher" at bounding box center [936, 397] width 41 height 9
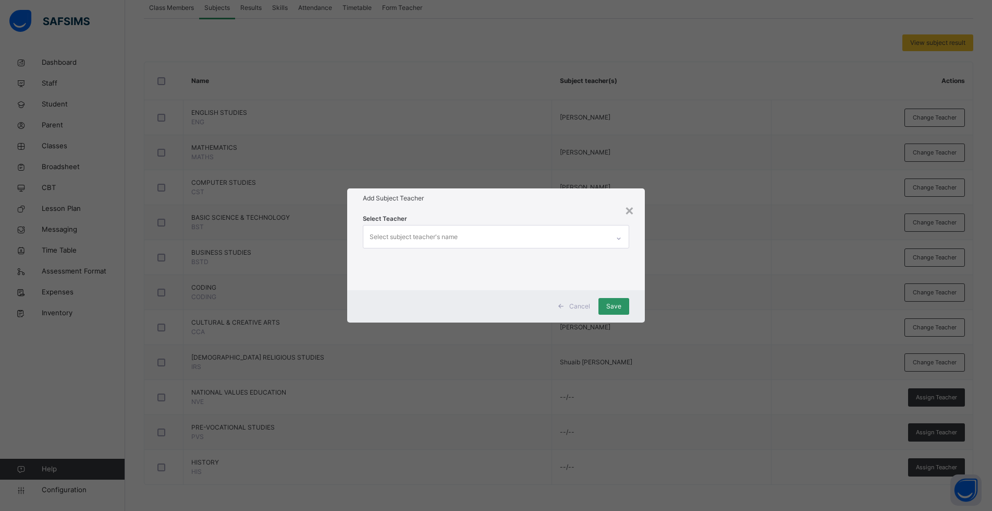
click at [445, 232] on div "Select subject teacher's name" at bounding box center [414, 237] width 88 height 20
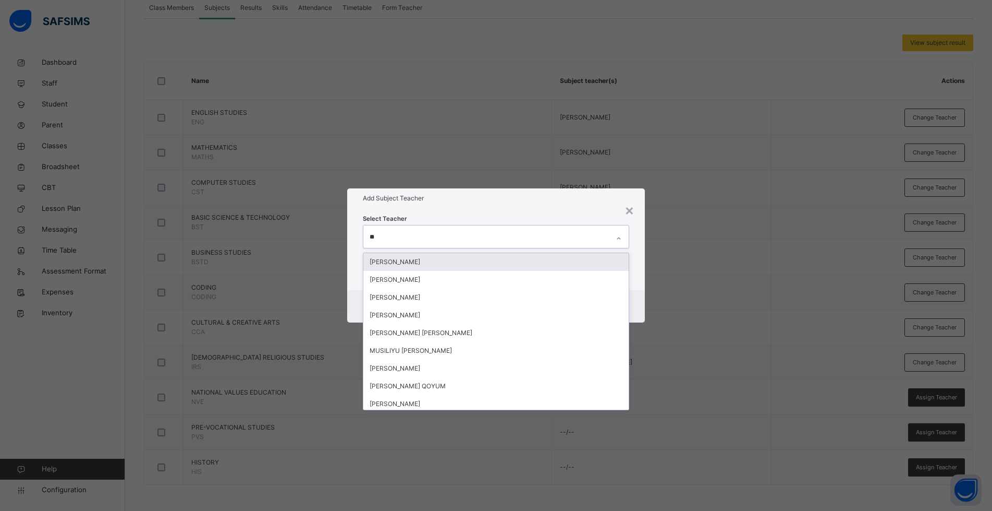
type input "***"
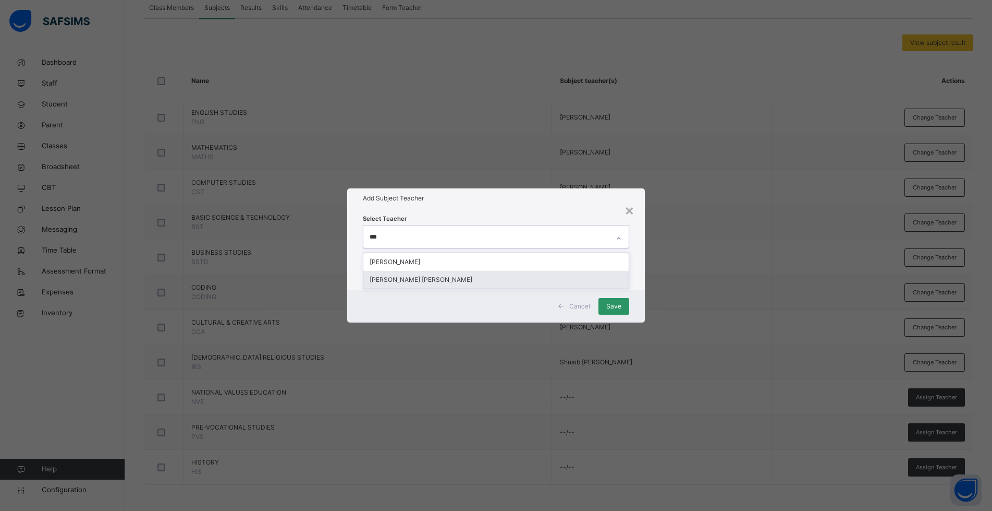
click at [439, 279] on div "[PERSON_NAME] [PERSON_NAME]" at bounding box center [496, 280] width 265 height 18
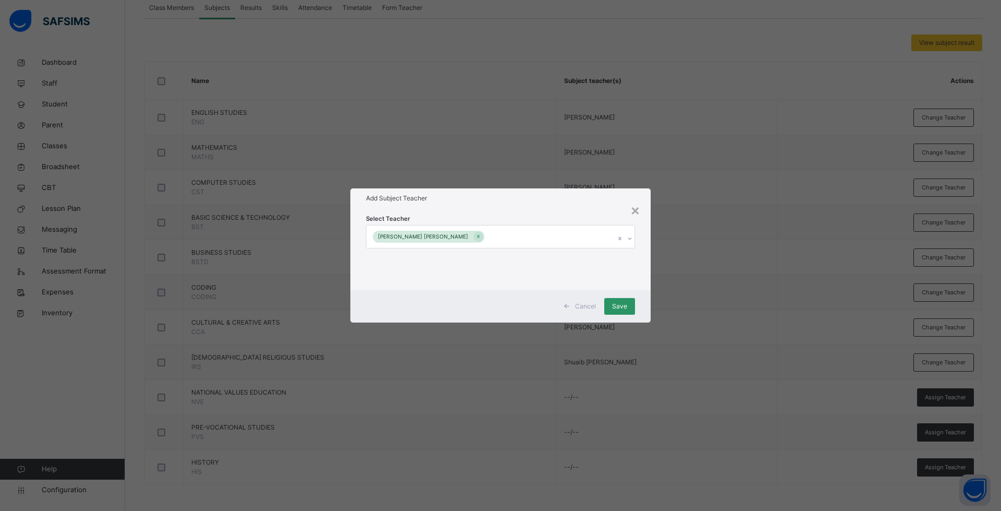
click at [520, 211] on div "Select Teacher Aisha Yunus Audu" at bounding box center [500, 248] width 300 height 81
click at [622, 307] on span "Save" at bounding box center [619, 305] width 15 height 9
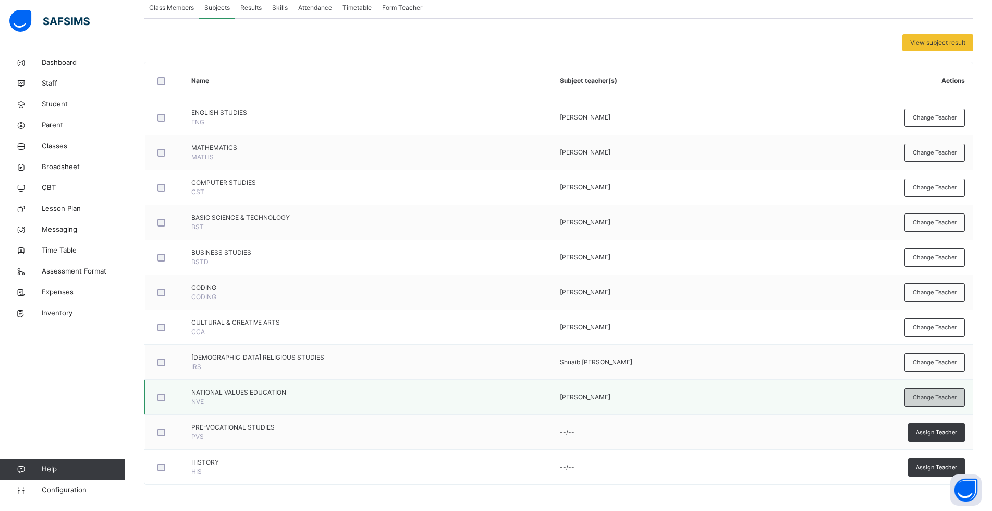
click at [945, 399] on span "Change Teacher" at bounding box center [935, 397] width 44 height 9
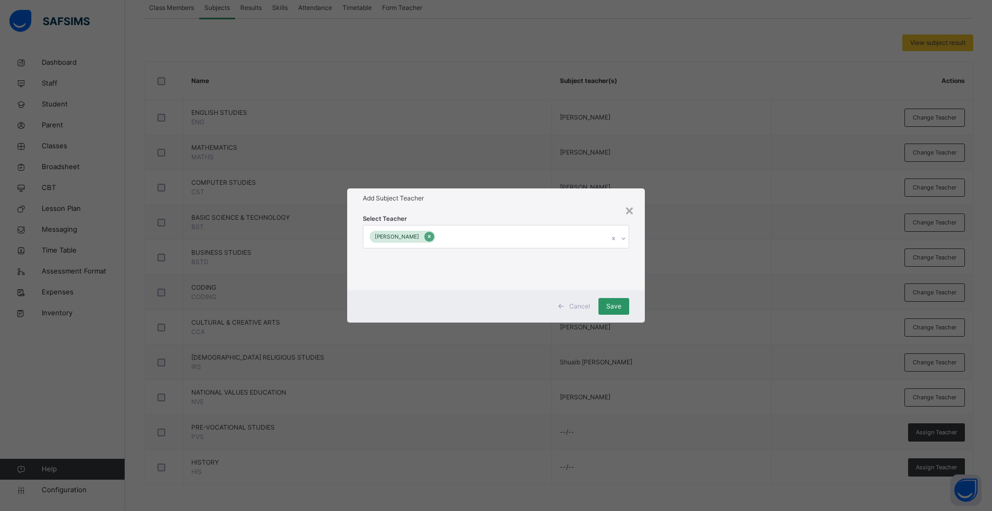
click at [433, 237] on div at bounding box center [430, 237] width 10 height 10
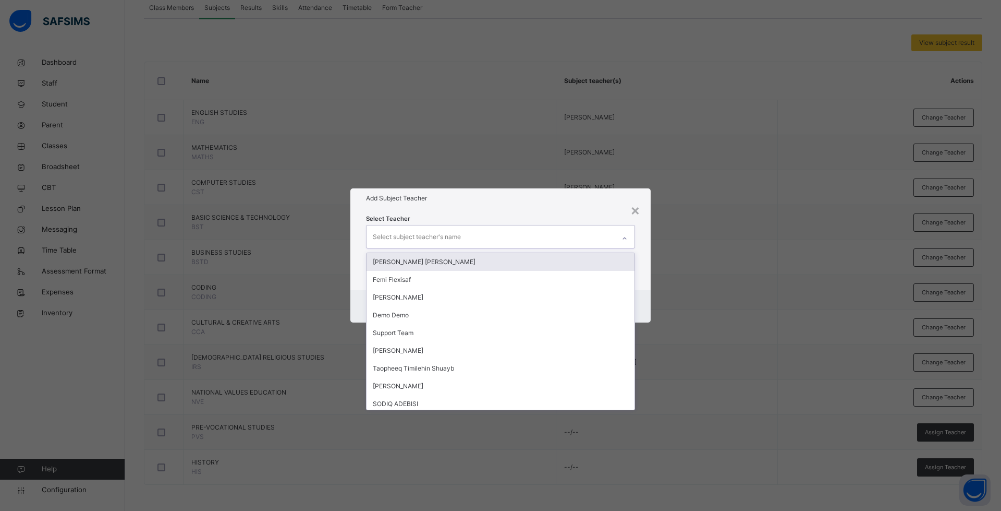
click at [624, 240] on icon at bounding box center [625, 238] width 6 height 10
type input "***"
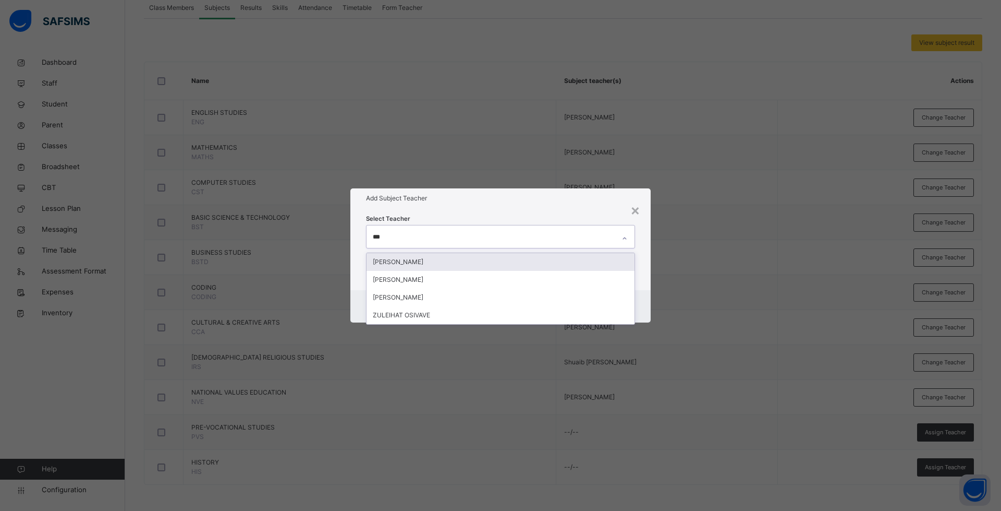
click at [431, 264] on div "[PERSON_NAME]" at bounding box center [501, 262] width 268 height 18
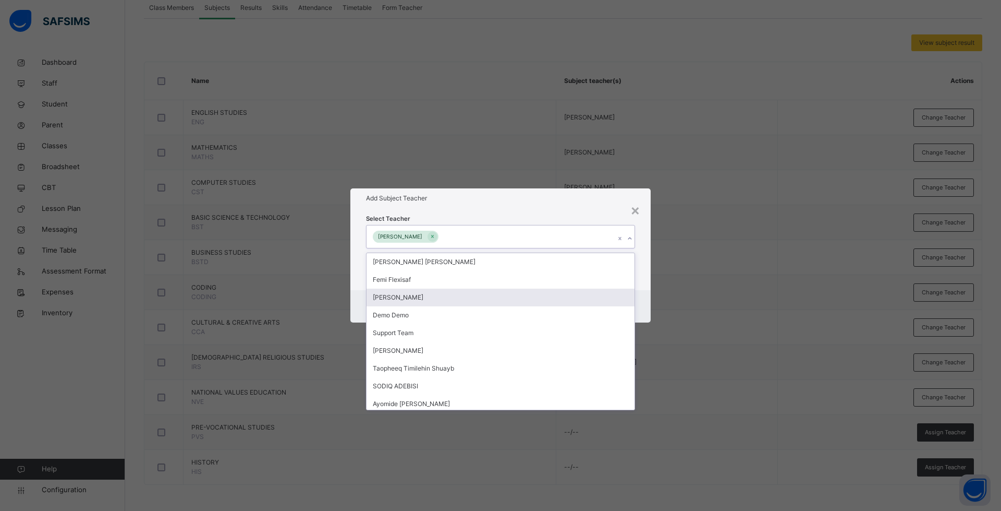
click at [638, 302] on div "Cancel Save" at bounding box center [500, 306] width 300 height 32
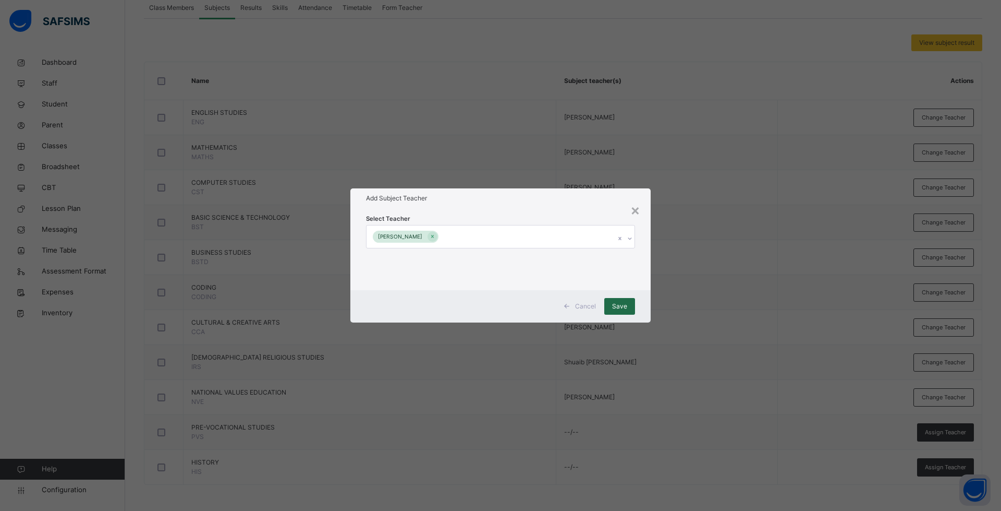
click at [619, 307] on span "Save" at bounding box center [619, 305] width 15 height 9
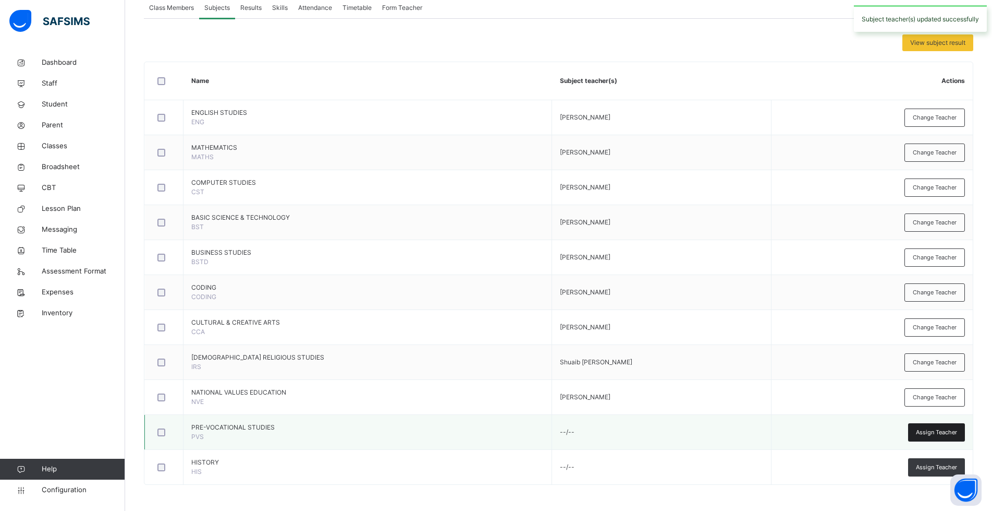
click at [938, 430] on span "Assign Teacher" at bounding box center [936, 432] width 41 height 9
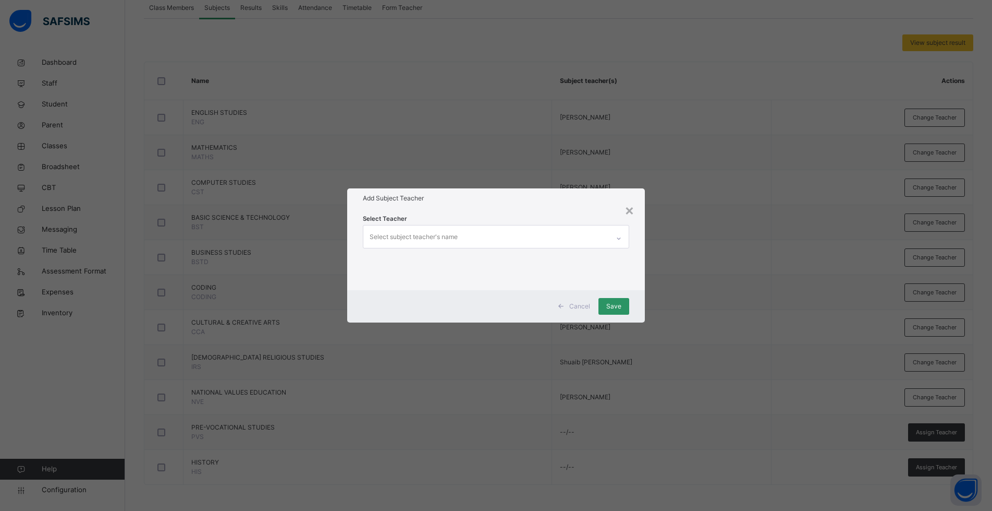
click at [512, 235] on div "Select subject teacher's name" at bounding box center [487, 236] width 246 height 22
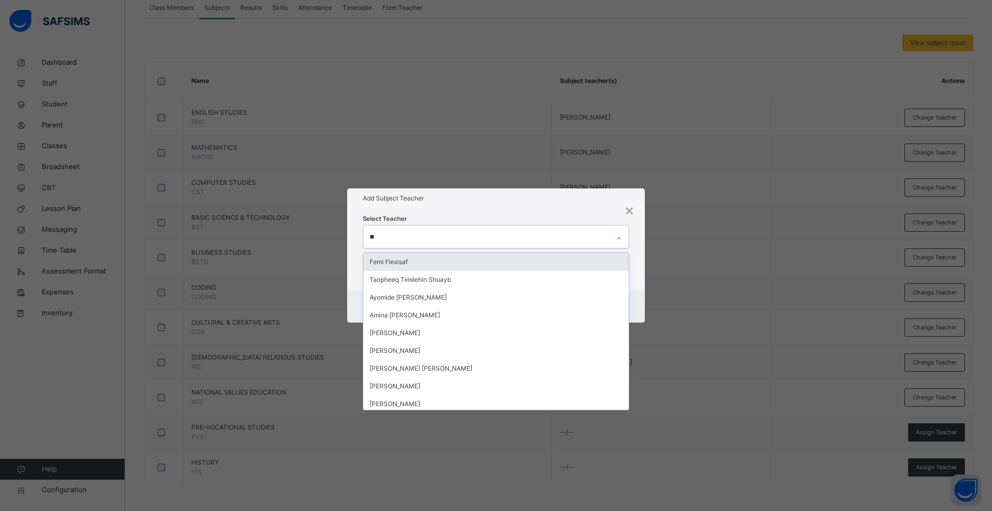
type input "*"
type input "***"
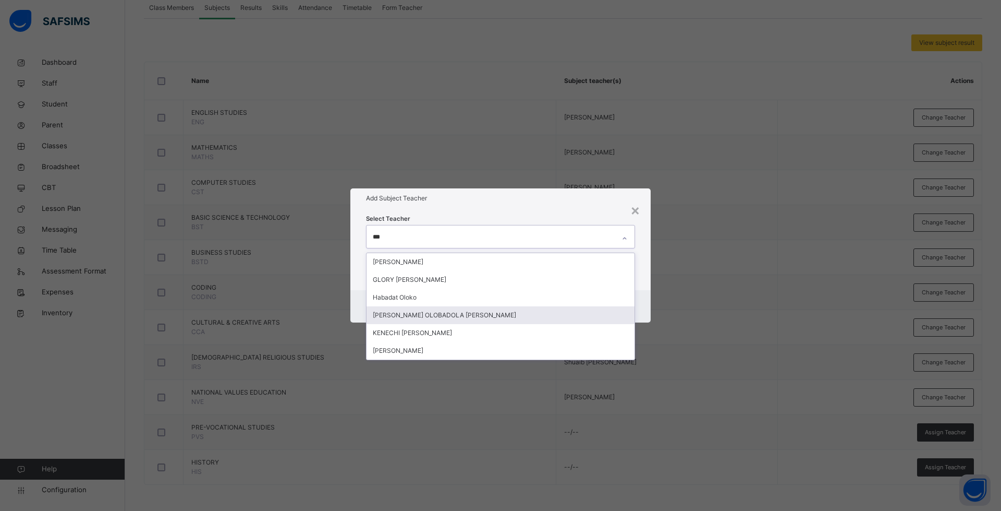
click at [463, 312] on div "[PERSON_NAME] OLOBADOLA [PERSON_NAME]" at bounding box center [501, 315] width 268 height 18
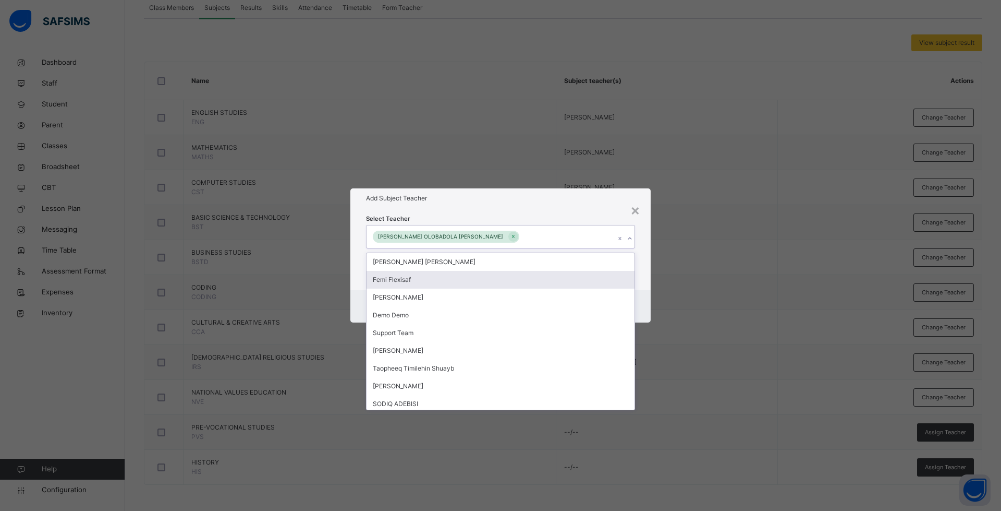
click at [589, 214] on div "Select Teacher option MICHAEL OLOBADOLA BAMIDELE, selected. option Femi Flexisa…" at bounding box center [500, 248] width 269 height 71
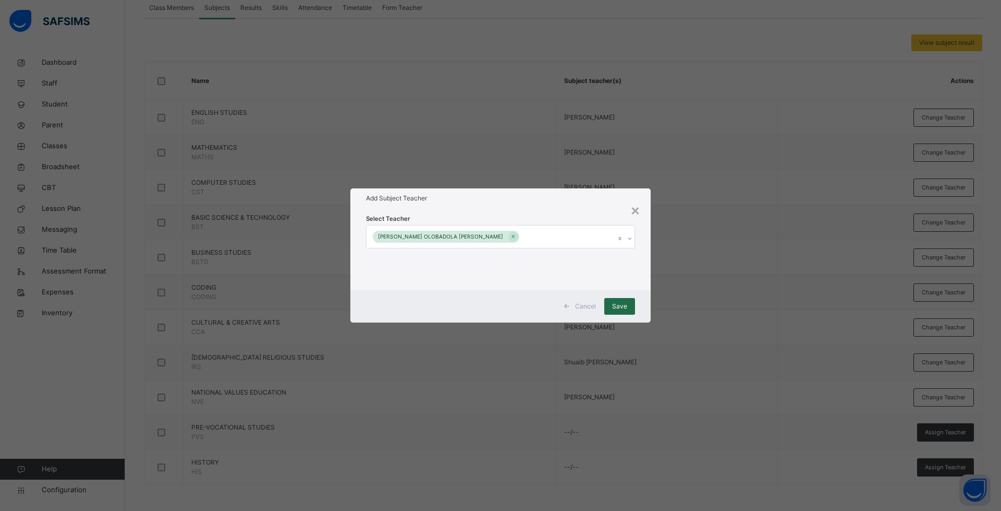
click at [620, 308] on span "Save" at bounding box center [619, 305] width 15 height 9
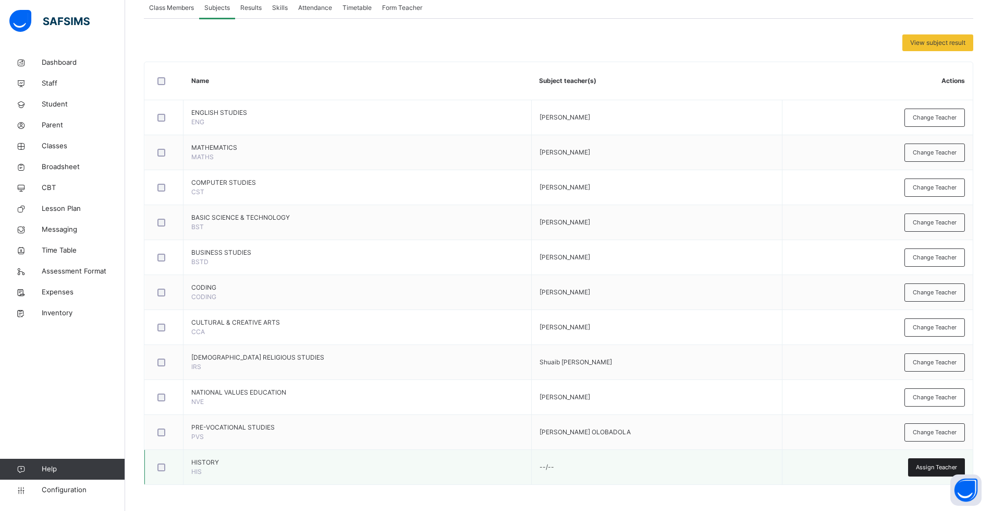
click at [924, 468] on div "Assign Teacher" at bounding box center [937, 467] width 57 height 18
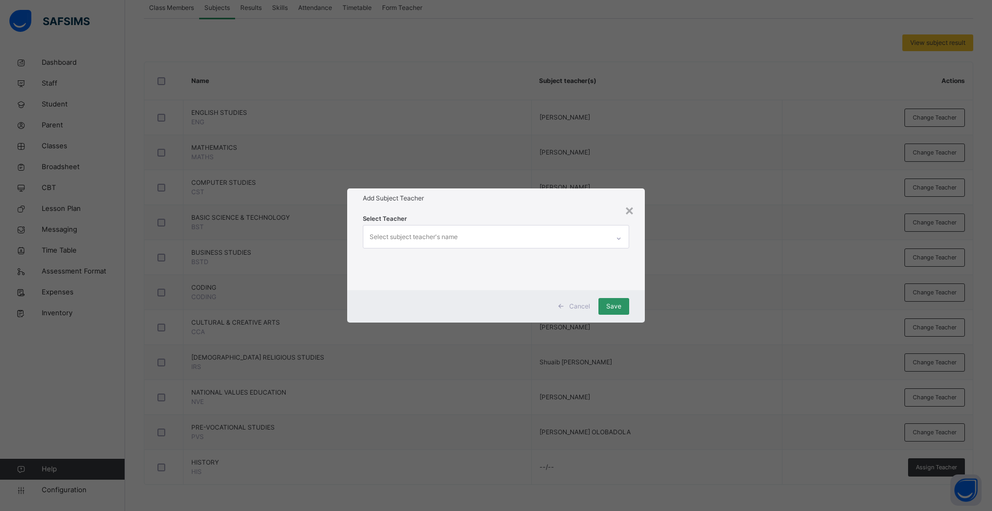
click at [419, 236] on div "Select subject teacher's name" at bounding box center [414, 237] width 88 height 20
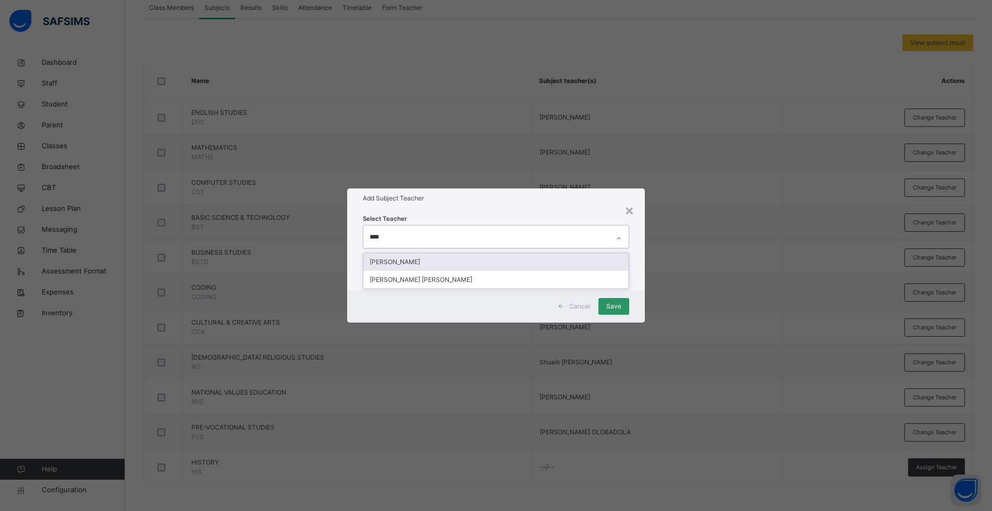
type input "*****"
click at [402, 261] on div "[PERSON_NAME]" at bounding box center [496, 262] width 265 height 18
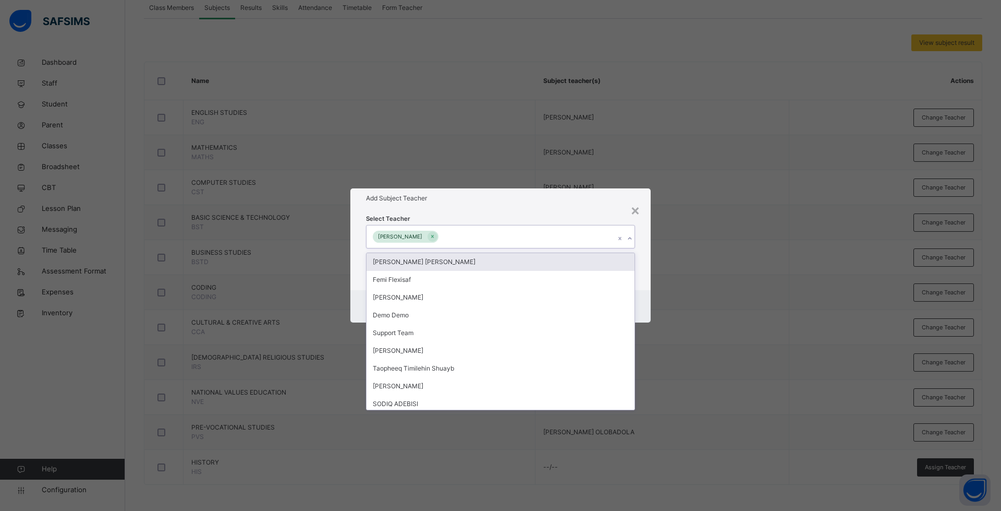
click at [473, 201] on h1 "Add Subject Teacher" at bounding box center [500, 197] width 269 height 9
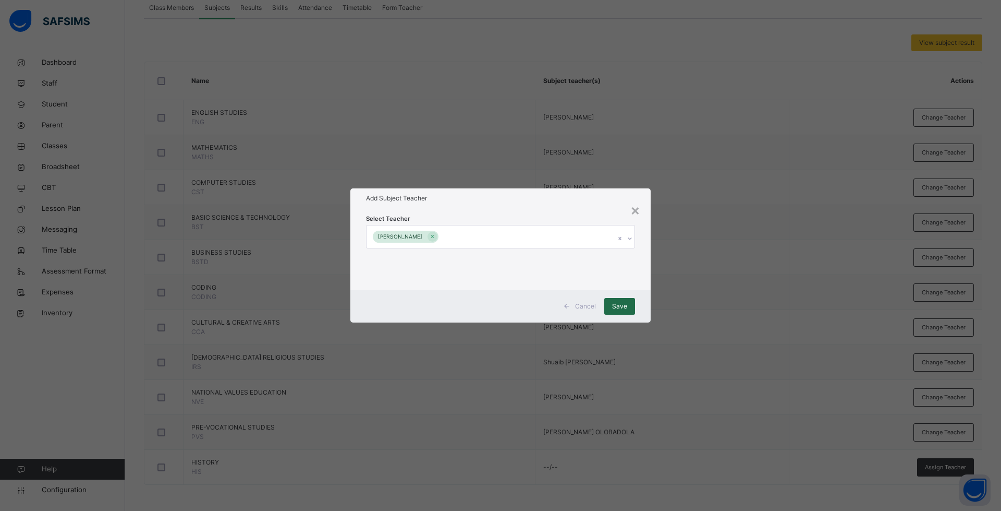
click at [619, 307] on span "Save" at bounding box center [619, 305] width 15 height 9
